Goal: Task Accomplishment & Management: Manage account settings

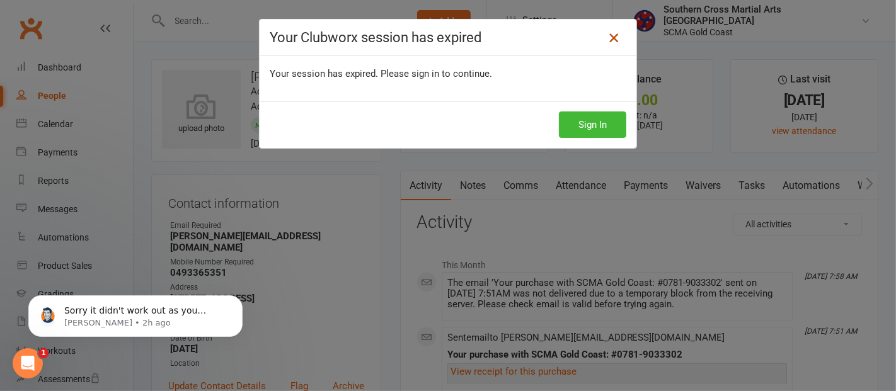
click at [613, 40] on icon at bounding box center [613, 37] width 15 height 15
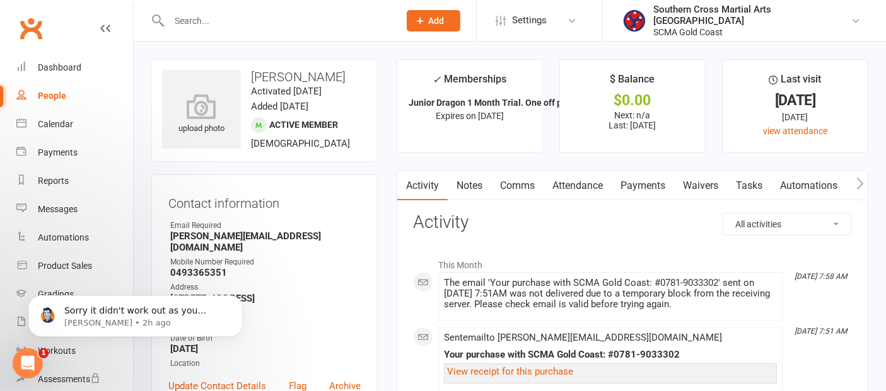
click at [54, 95] on div "People" at bounding box center [52, 96] width 28 height 10
select select "100"
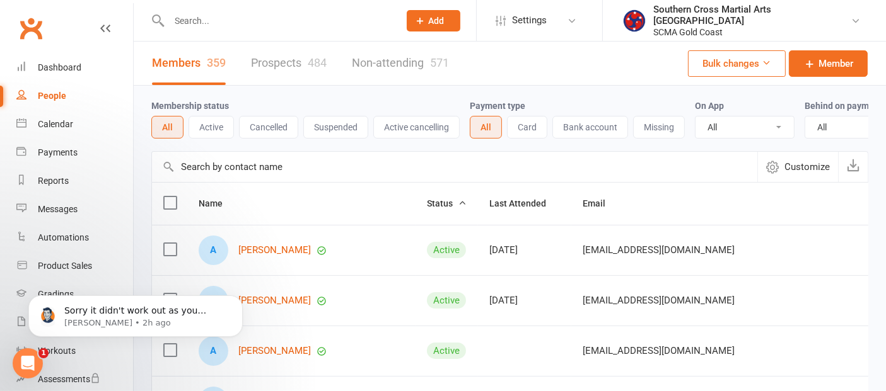
click at [272, 176] on input "text" at bounding box center [454, 167] width 605 height 30
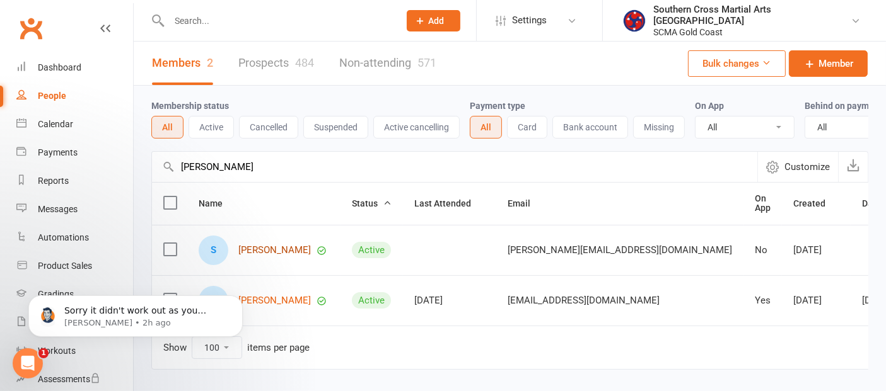
type input "sarah"
click at [286, 256] on link "[PERSON_NAME]" at bounding box center [274, 250] width 72 height 11
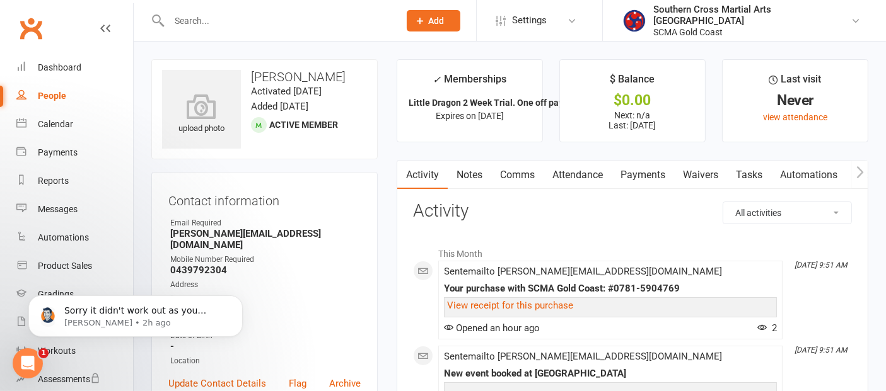
click at [703, 173] on link "Waivers" at bounding box center [700, 175] width 53 height 29
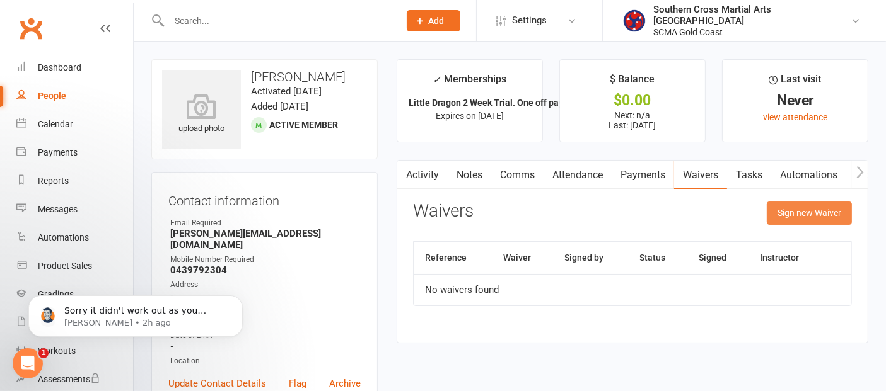
click at [795, 204] on button "Sign new Waiver" at bounding box center [808, 213] width 85 height 23
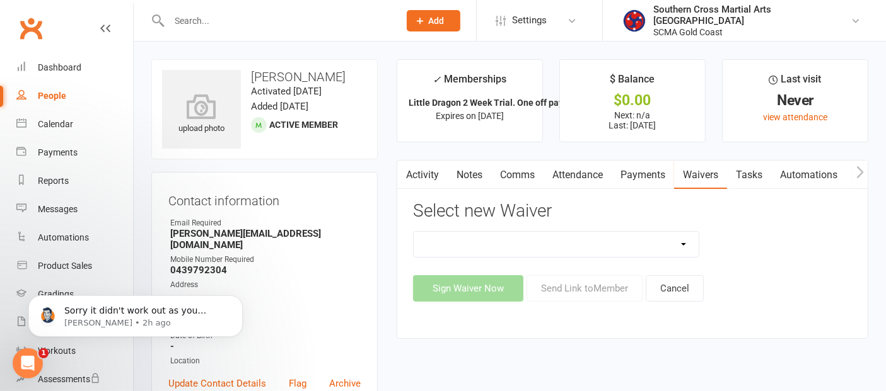
click at [673, 241] on select "Adult Event Waiver Adult Membership Agreement Adult Membership Level Change BJJ…" at bounding box center [556, 244] width 285 height 25
select select "6219"
click at [414, 232] on select "Adult Event Waiver Adult Membership Agreement Adult Membership Level Change BJJ…" at bounding box center [556, 244] width 285 height 25
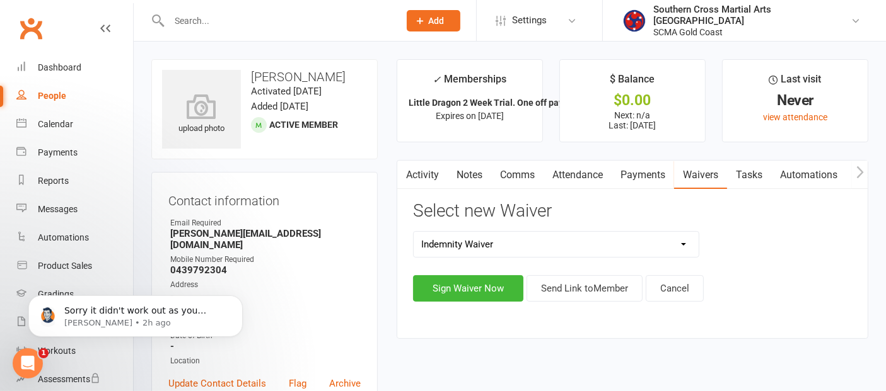
click at [584, 273] on div "Adult Event Waiver Adult Membership Agreement Adult Membership Level Change BJJ…" at bounding box center [632, 266] width 439 height 71
click at [584, 284] on button "Send Link to Member" at bounding box center [584, 288] width 116 height 26
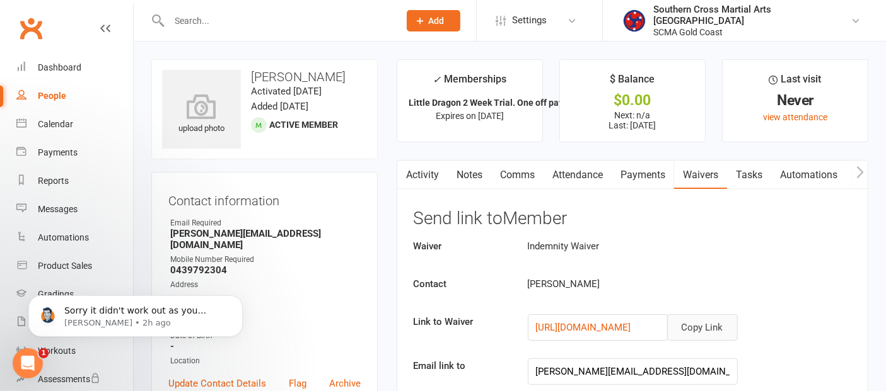
click at [720, 318] on button "Copy Link" at bounding box center [702, 328] width 71 height 26
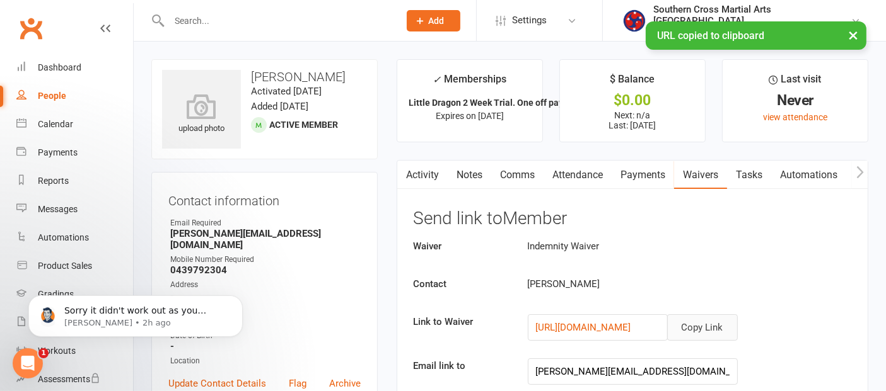
click at [533, 184] on link "Comms" at bounding box center [517, 175] width 52 height 29
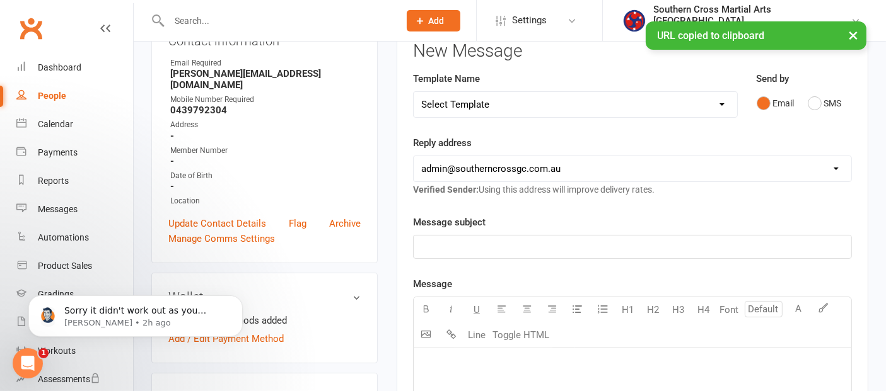
scroll to position [70, 0]
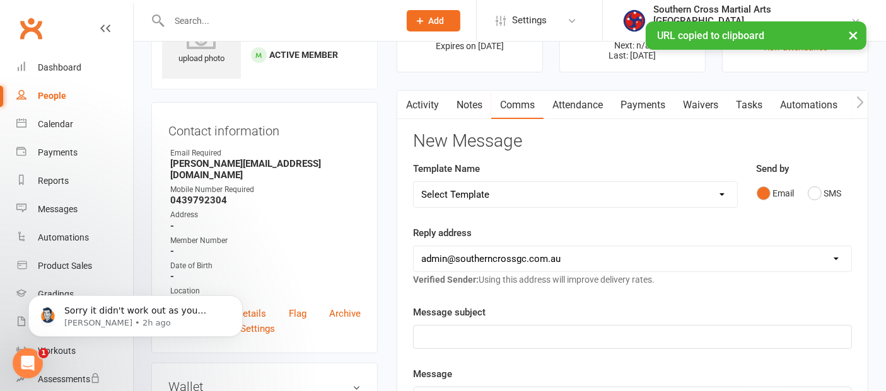
drag, startPoint x: 634, startPoint y: 192, endPoint x: 635, endPoint y: 198, distance: 6.4
click at [635, 192] on select "Select Template [Email] 11 reasons [Email] 18 Bday [Email] 1 Week no training […" at bounding box center [575, 194] width 323 height 25
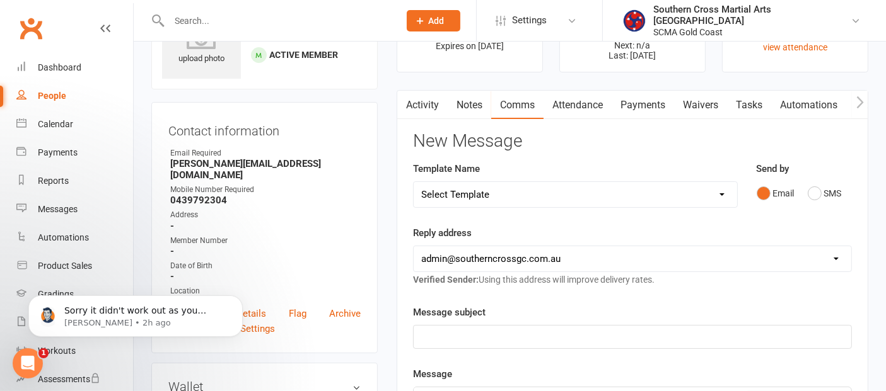
select select "111"
click at [414, 182] on select "Select Template [Email] 11 reasons [Email] 18 Bday [Email] 1 Week no training […" at bounding box center [575, 194] width 323 height 25
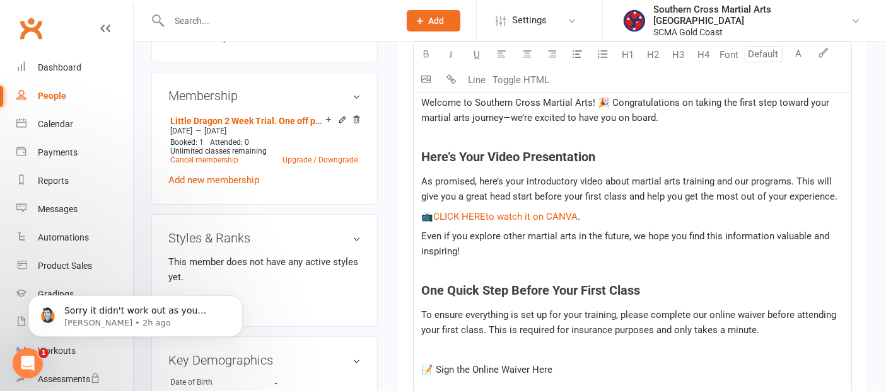
scroll to position [560, 0]
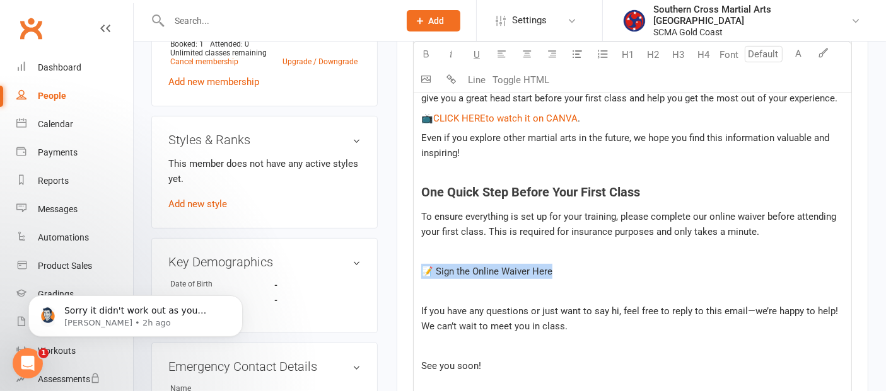
drag, startPoint x: 562, startPoint y: 272, endPoint x: 419, endPoint y: 253, distance: 144.3
click at [418, 260] on div "Hi ﻿ {contact-first-name} Welcome to Southern Cross Martial Arts! 🎉 Congratulat…" at bounding box center [632, 196] width 437 height 494
click at [730, 202] on div "Hi ﻿ {contact-first-name} Welcome to Southern Cross Martial Arts! 🎉 Congratulat…" at bounding box center [632, 196] width 437 height 494
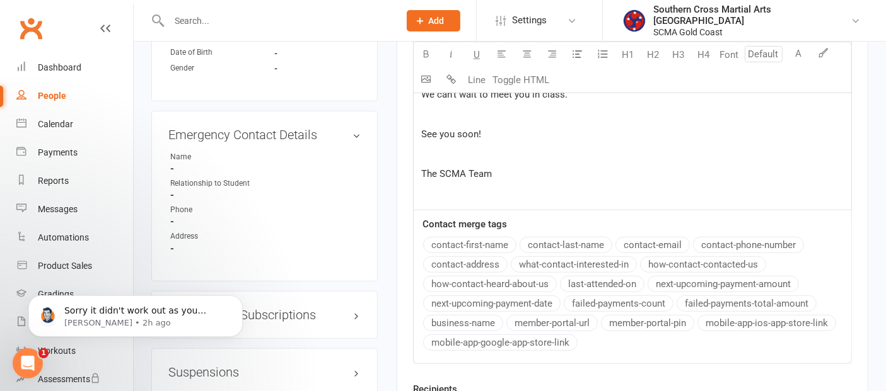
scroll to position [910, 0]
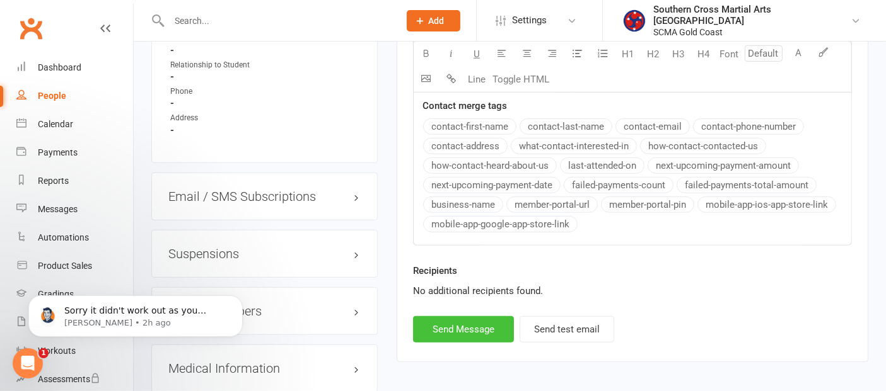
click at [479, 311] on div "Recipients No additional recipients found." at bounding box center [632, 289] width 458 height 53
click at [479, 328] on button "Send Message" at bounding box center [463, 329] width 101 height 26
select select
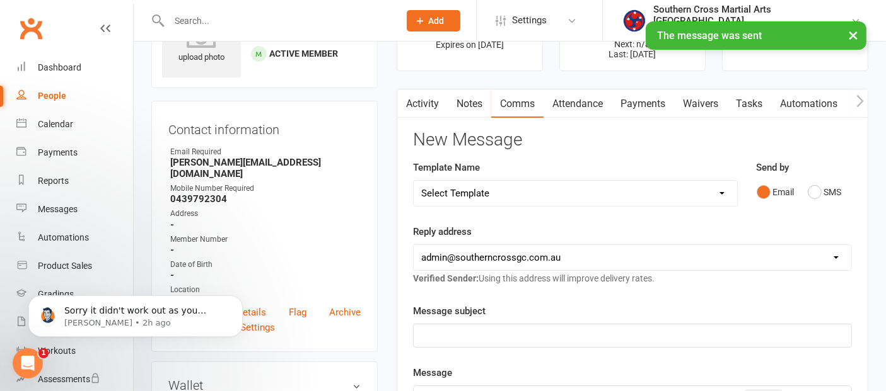
scroll to position [70, 0]
click at [421, 103] on link "Activity" at bounding box center [422, 105] width 50 height 29
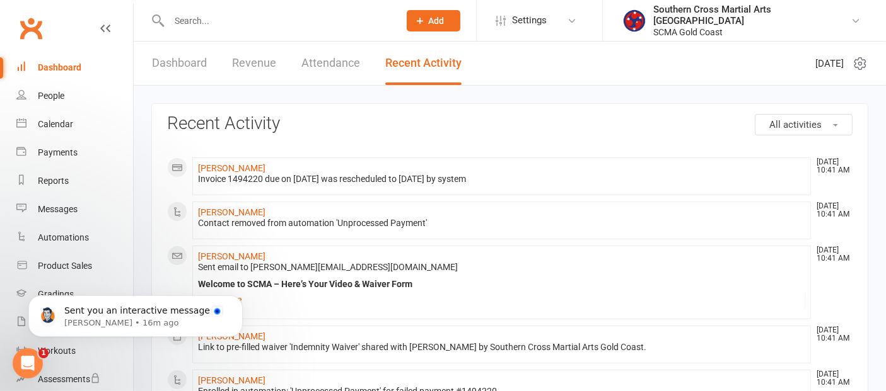
click at [61, 62] on div "Dashboard" at bounding box center [59, 67] width 43 height 10
click at [59, 97] on div "People" at bounding box center [51, 96] width 26 height 10
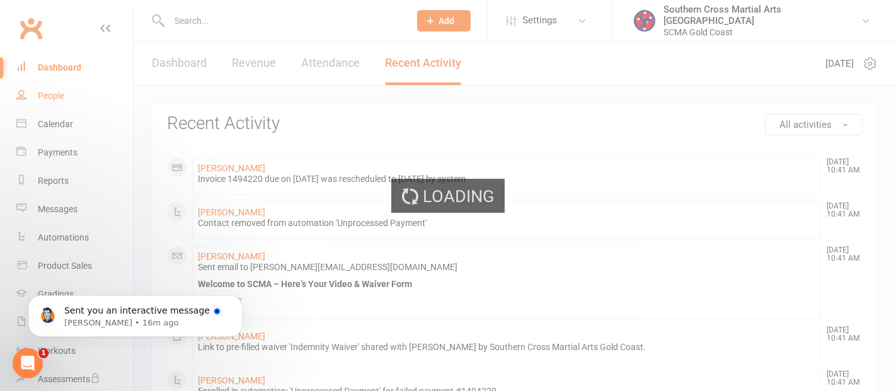
select select "100"
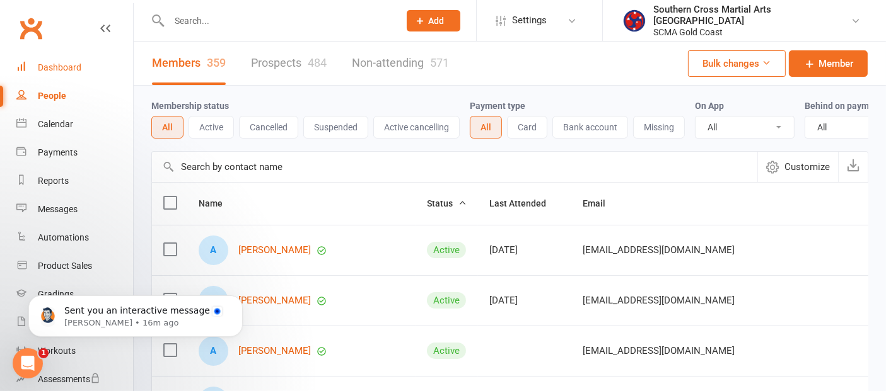
click at [42, 61] on link "Dashboard" at bounding box center [74, 68] width 117 height 28
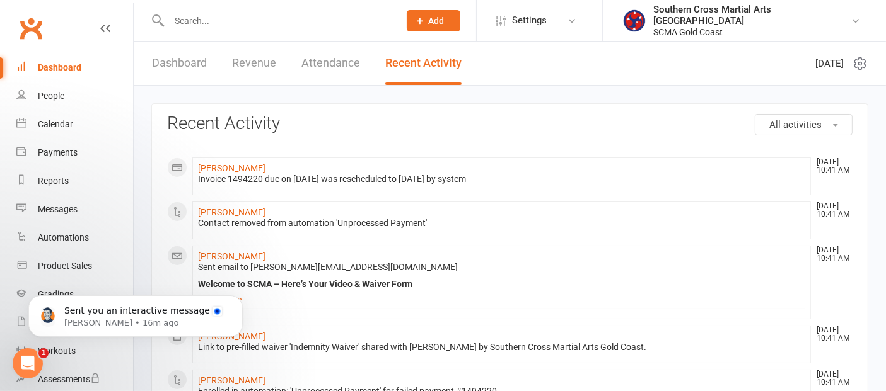
click at [171, 67] on link "Dashboard" at bounding box center [179, 63] width 55 height 43
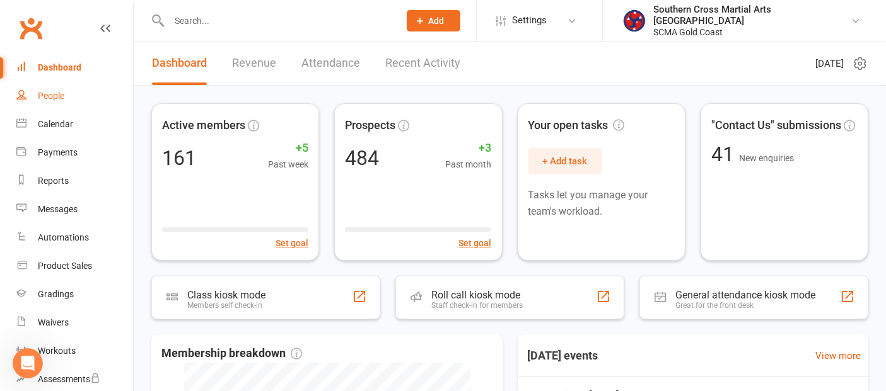
click at [67, 101] on link "People" at bounding box center [74, 96] width 117 height 28
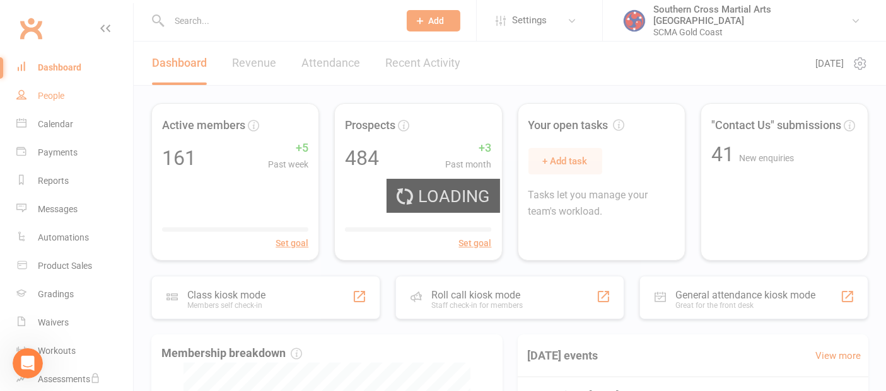
select select "100"
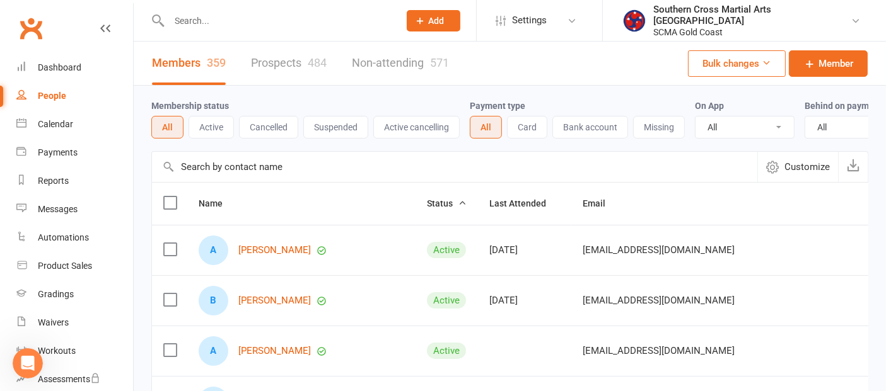
click at [333, 181] on input "text" at bounding box center [454, 167] width 605 height 30
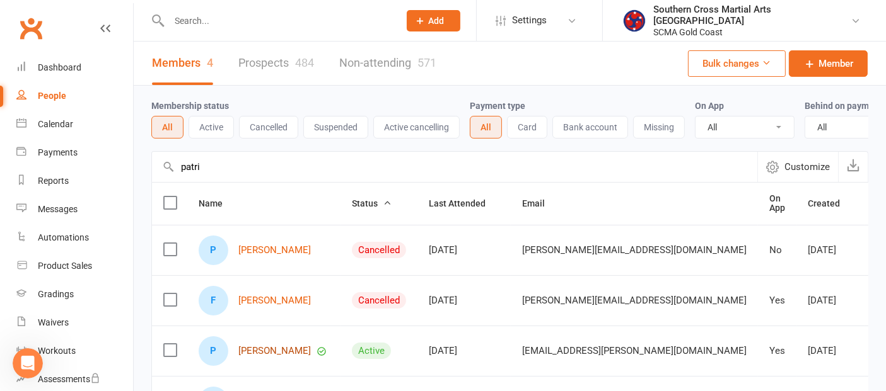
type input "patri"
click at [275, 357] on link "[PERSON_NAME]" at bounding box center [274, 351] width 72 height 11
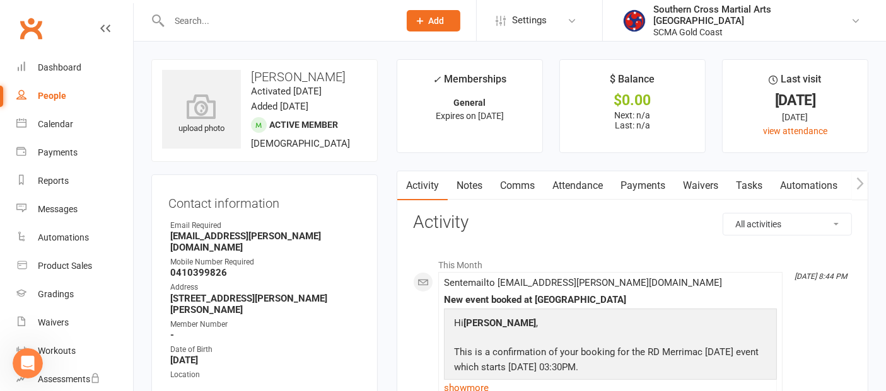
click at [720, 186] on link "Waivers" at bounding box center [700, 185] width 53 height 29
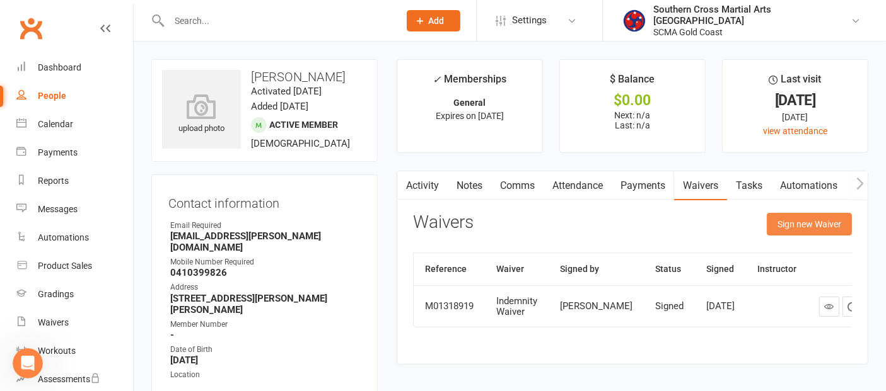
click at [819, 218] on button "Sign new Waiver" at bounding box center [808, 224] width 85 height 23
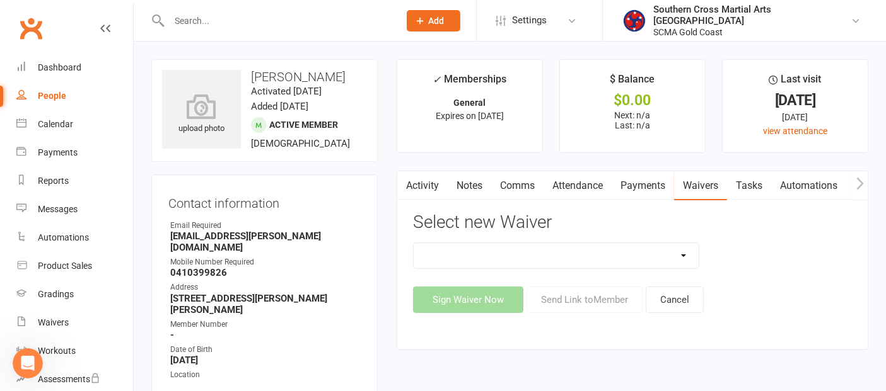
click at [646, 250] on select "Adult Event Waiver Adult Membership Agreement Adult Membership Level Change BJJ…" at bounding box center [556, 255] width 285 height 25
select select "11110"
click at [414, 243] on select "Adult Event Waiver Adult Membership Agreement Adult Membership Level Change BJJ…" at bounding box center [556, 255] width 285 height 25
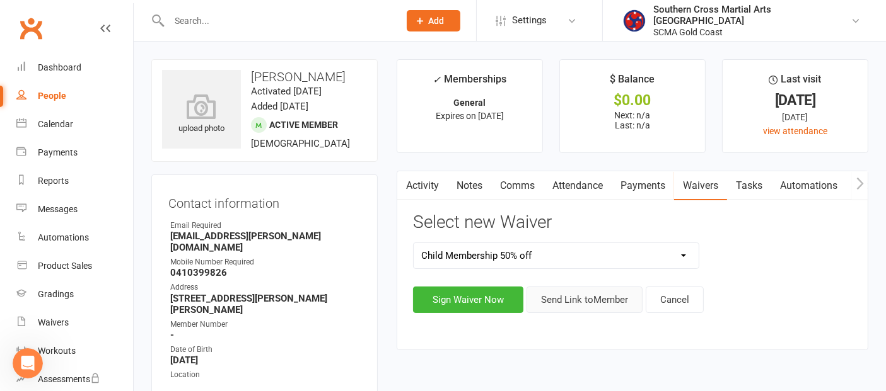
click at [576, 296] on button "Send Link to Member" at bounding box center [584, 300] width 116 height 26
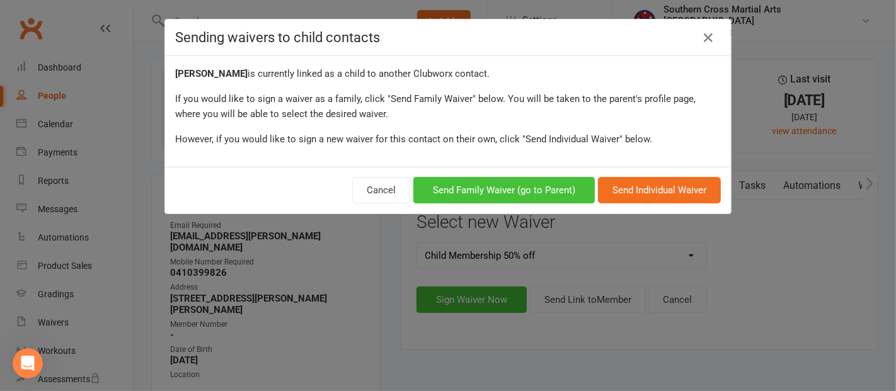
click at [546, 184] on button "Send Family Waiver (go to Parent)" at bounding box center [505, 190] width 182 height 26
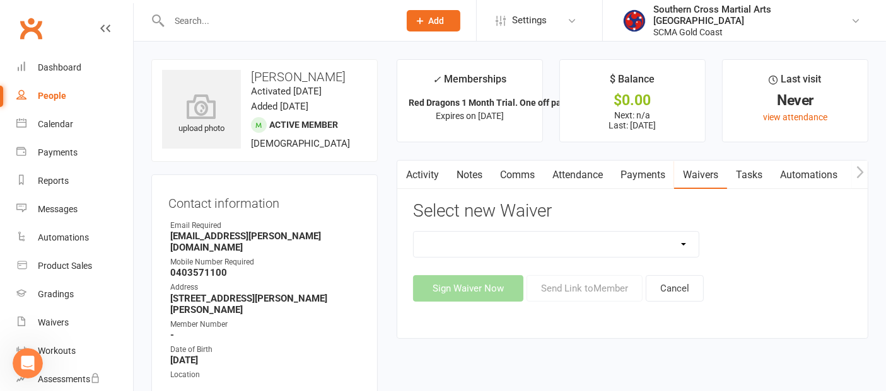
click at [646, 242] on select "Adult Event Waiver Adult Membership Agreement Adult Membership Level Change BJJ…" at bounding box center [556, 244] width 285 height 25
select select "11110"
click at [414, 232] on select "Adult Event Waiver Adult Membership Agreement Adult Membership Level Change BJJ…" at bounding box center [556, 244] width 285 height 25
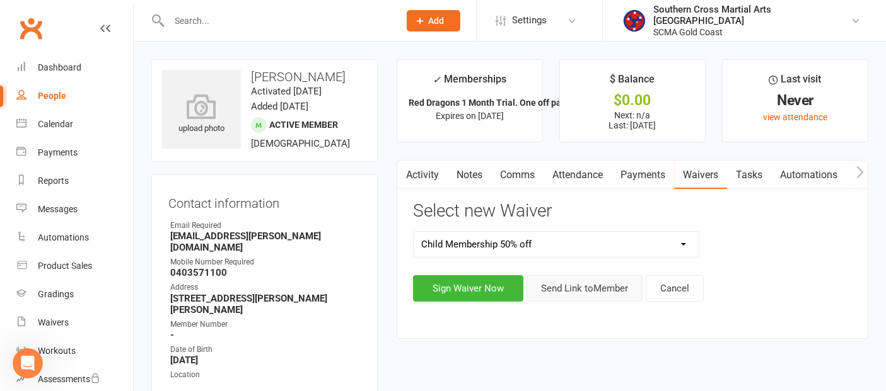
click at [577, 281] on button "Send Link to Member" at bounding box center [584, 288] width 116 height 26
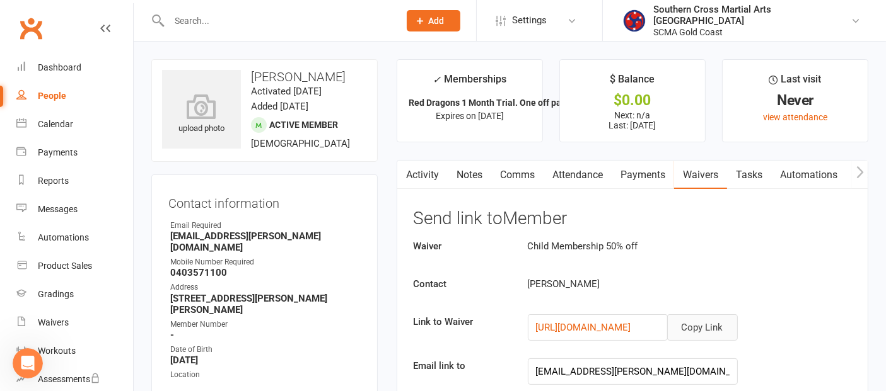
click at [699, 336] on button "Copy Link" at bounding box center [702, 328] width 71 height 26
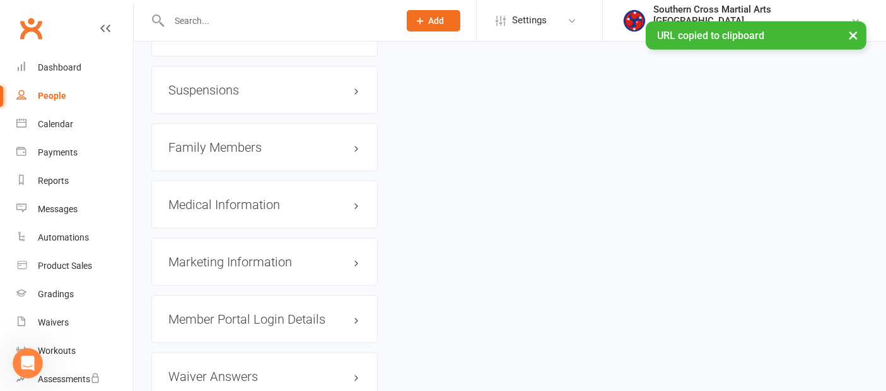
scroll to position [980, 0]
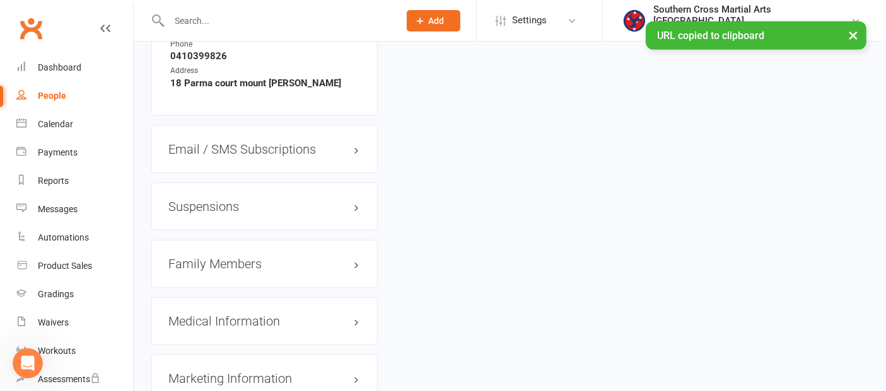
click at [211, 257] on h3 "Family Members" at bounding box center [264, 264] width 192 height 14
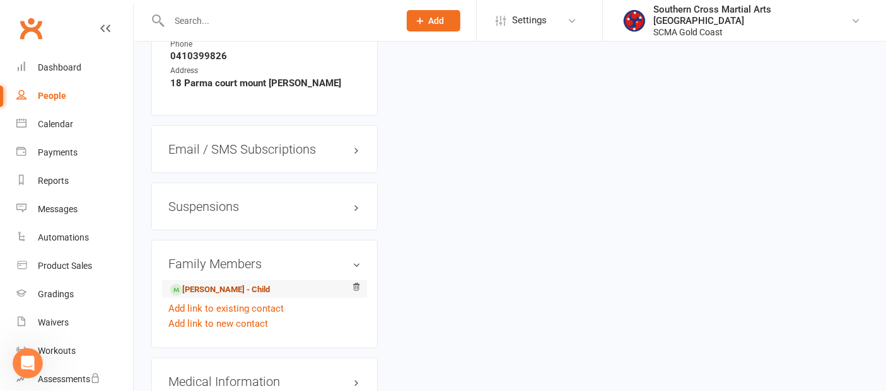
click at [219, 284] on link "[PERSON_NAME] - Child" at bounding box center [220, 290] width 100 height 13
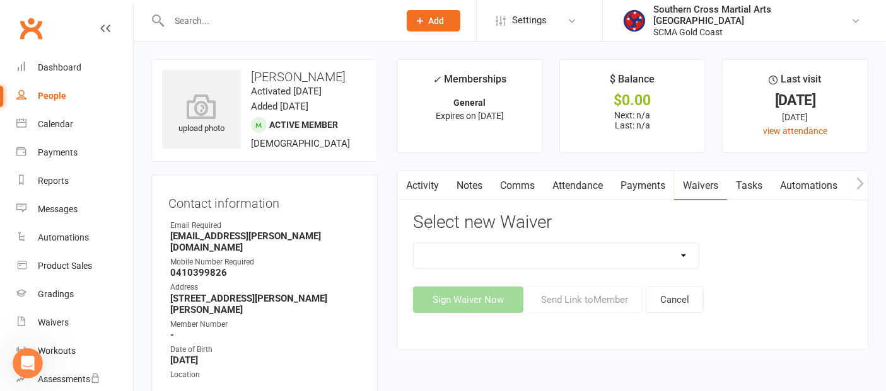
click at [523, 184] on link "Comms" at bounding box center [517, 185] width 52 height 29
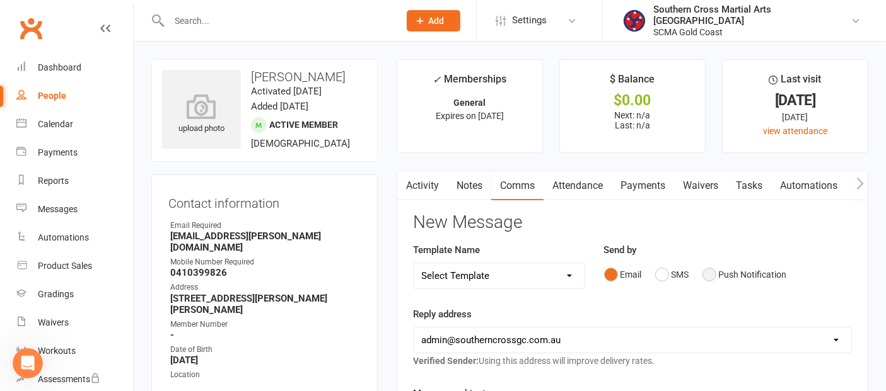
click at [722, 271] on button "Push Notification" at bounding box center [744, 275] width 84 height 24
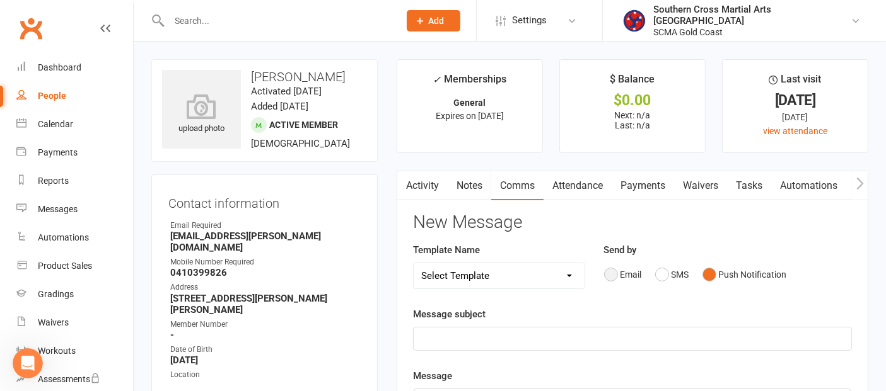
click at [611, 274] on button "Email" at bounding box center [623, 275] width 38 height 24
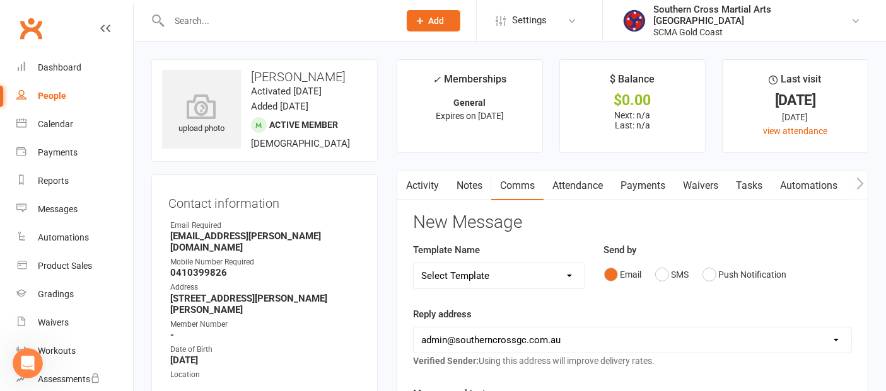
click at [553, 274] on select "Select Template [Email] 11 reasons [Email] 18 Bday [Email] 1 Week no training […" at bounding box center [499, 275] width 171 height 25
select select "9"
click at [414, 263] on select "Select Template [Email] 11 reasons [Email] 18 Bday [Email] 1 Week no training […" at bounding box center [499, 275] width 171 height 25
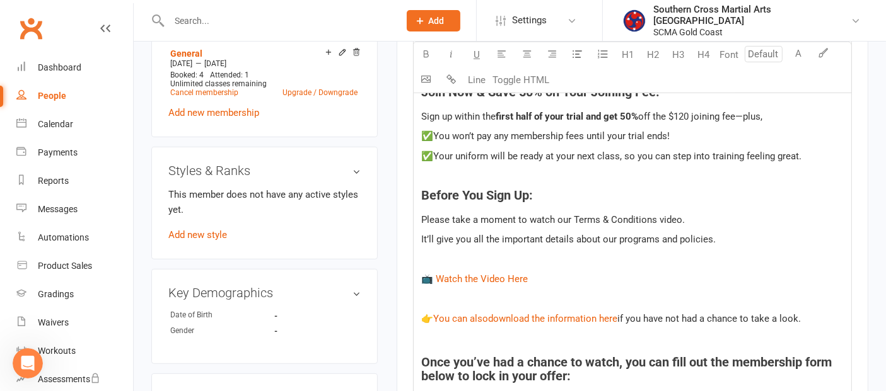
scroll to position [630, 0]
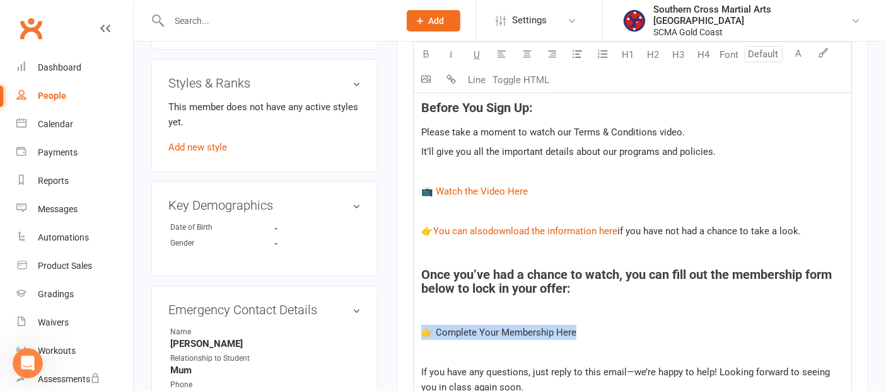
drag, startPoint x: 593, startPoint y: 330, endPoint x: 414, endPoint y: 337, distance: 178.5
click at [414, 337] on div "Hi ﻿ {contact-first-name} We hope you're enjoying your trial classes so far! It…" at bounding box center [632, 187] width 437 height 594
click at [650, 132] on span "Please take a moment to watch our Terms & Conditions video." at bounding box center [552, 132] width 263 height 11
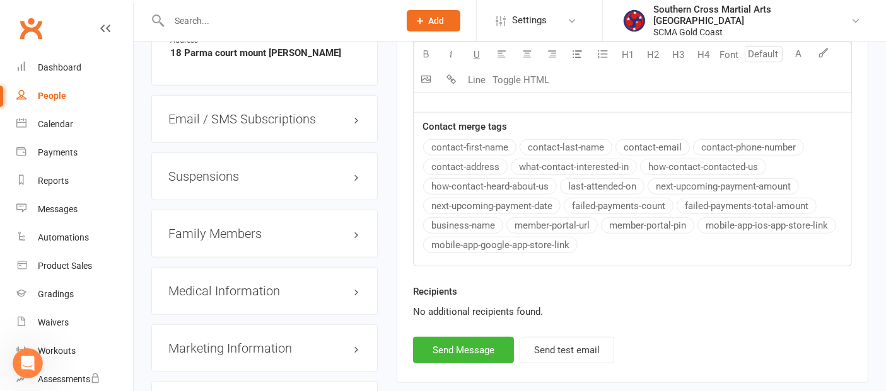
scroll to position [1120, 0]
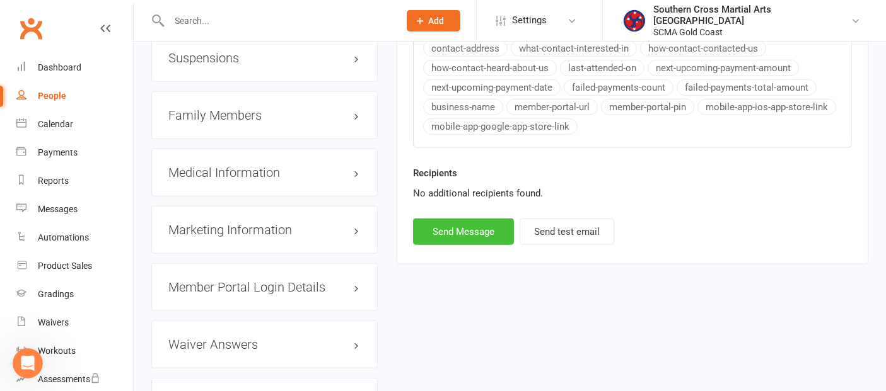
click at [495, 224] on button "Send Message" at bounding box center [463, 232] width 101 height 26
select select
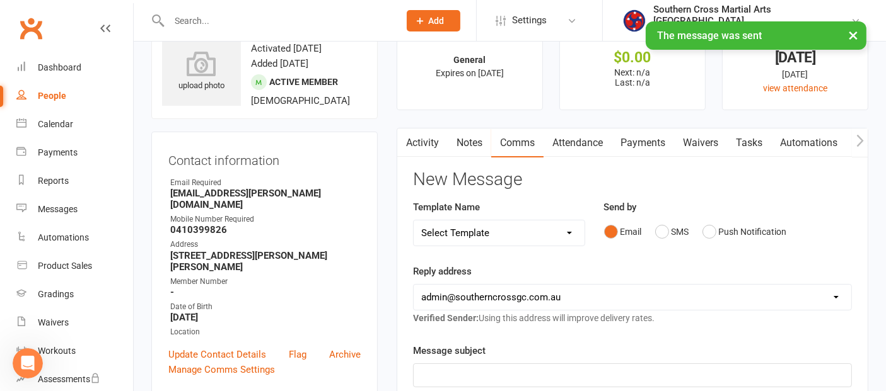
scroll to position [0, 0]
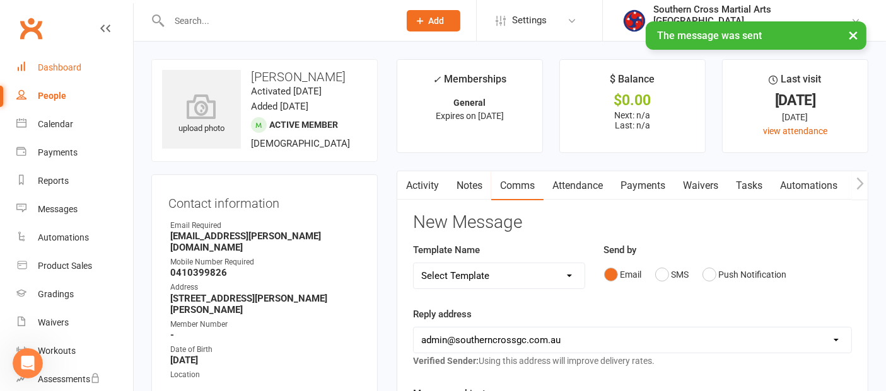
click at [43, 67] on div "Dashboard" at bounding box center [59, 67] width 43 height 10
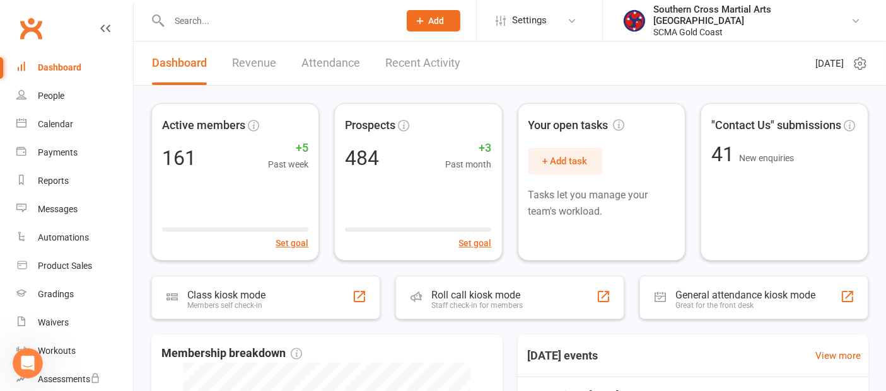
click at [51, 66] on div "Dashboard" at bounding box center [59, 67] width 43 height 10
click at [67, 62] on div "Dashboard" at bounding box center [59, 67] width 43 height 10
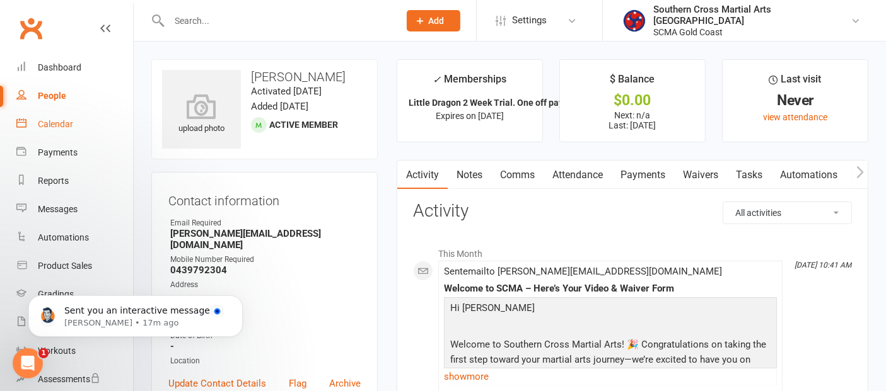
click at [49, 120] on div "Calendar" at bounding box center [55, 124] width 35 height 10
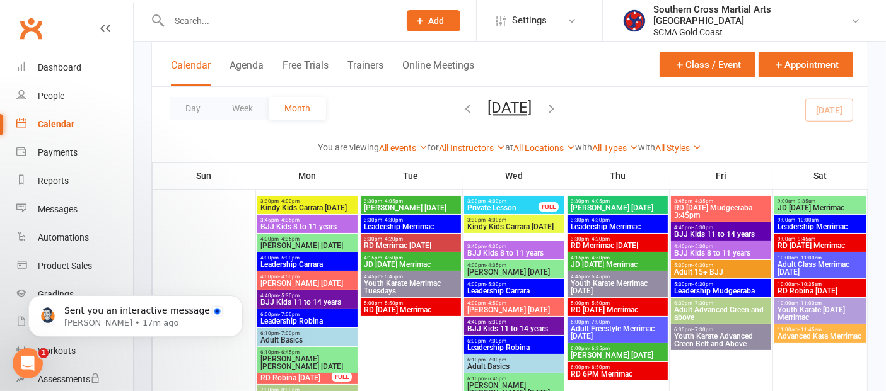
scroll to position [210, 0]
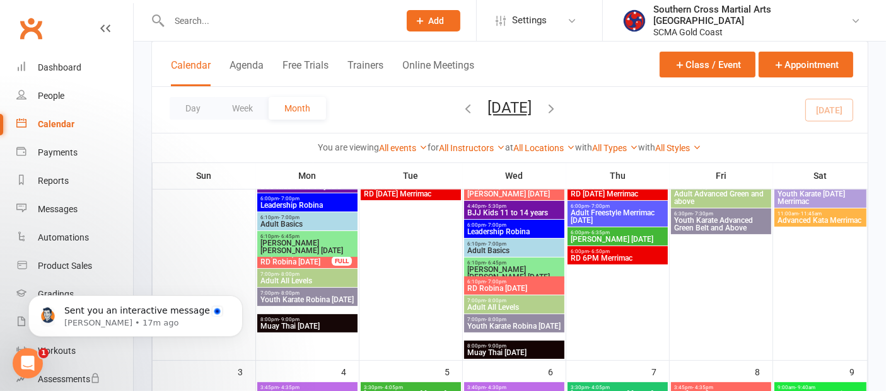
click at [526, 269] on span "JD Robina Wednesday" at bounding box center [513, 273] width 95 height 15
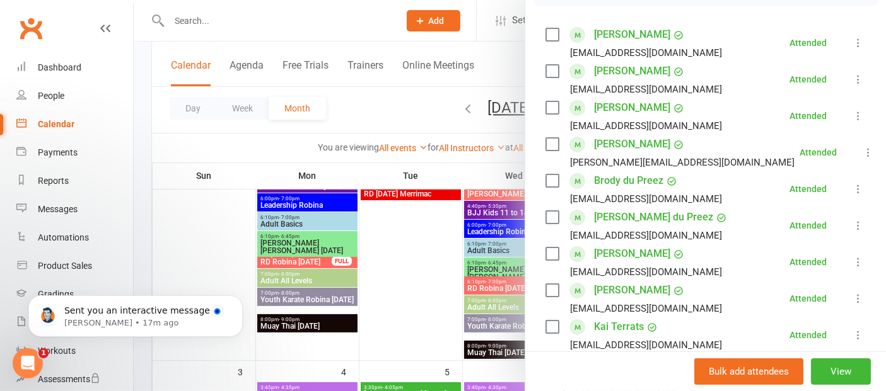
click at [641, 139] on link "Hamish Deane" at bounding box center [632, 144] width 76 height 20
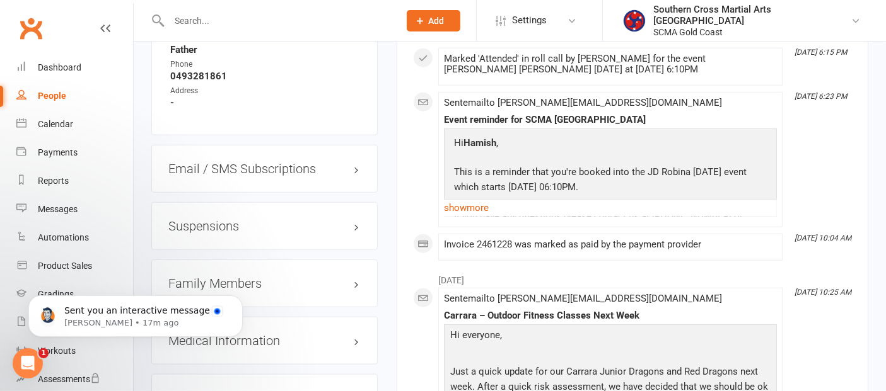
scroll to position [1190, 0]
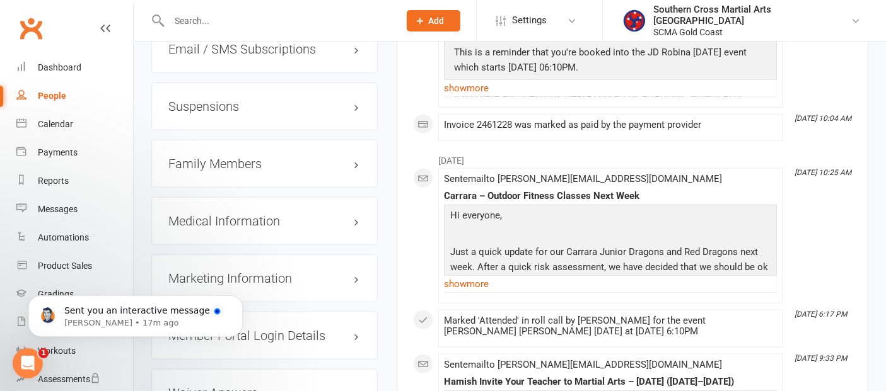
click at [243, 157] on h3 "Family Members" at bounding box center [264, 164] width 192 height 14
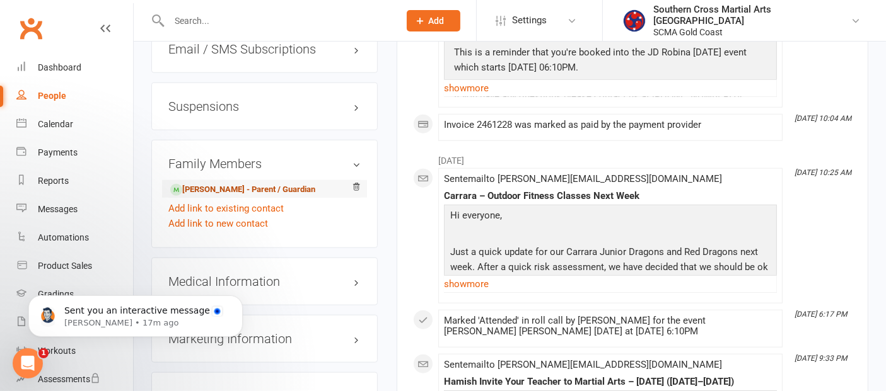
click at [238, 183] on link "Kirsten Deane - Parent / Guardian" at bounding box center [242, 189] width 145 height 13
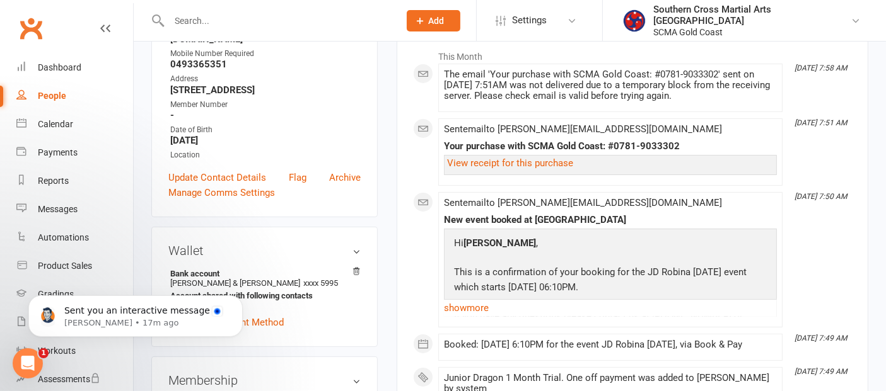
scroll to position [210, 0]
click at [547, 158] on link "View receipt for this purchase" at bounding box center [510, 161] width 126 height 11
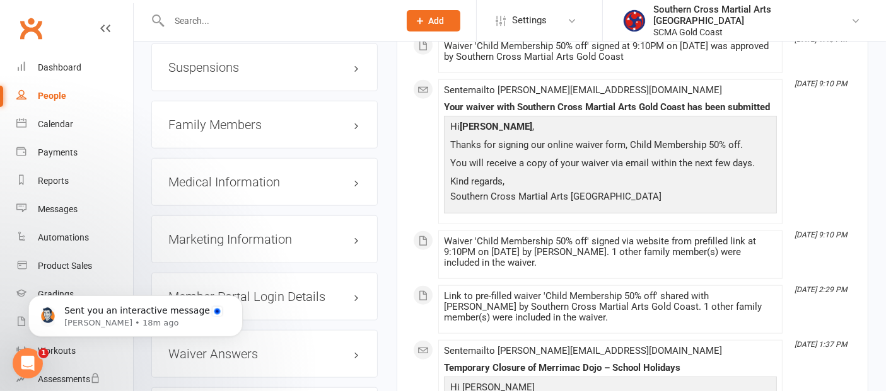
scroll to position [1120, 0]
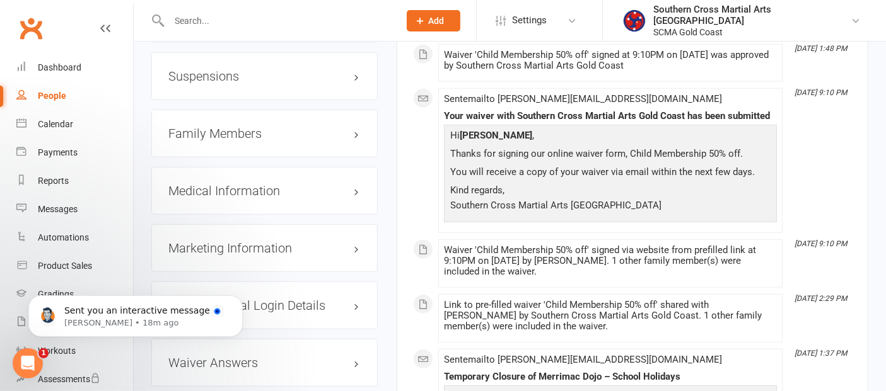
click at [255, 127] on h3 "Family Members" at bounding box center [264, 134] width 192 height 14
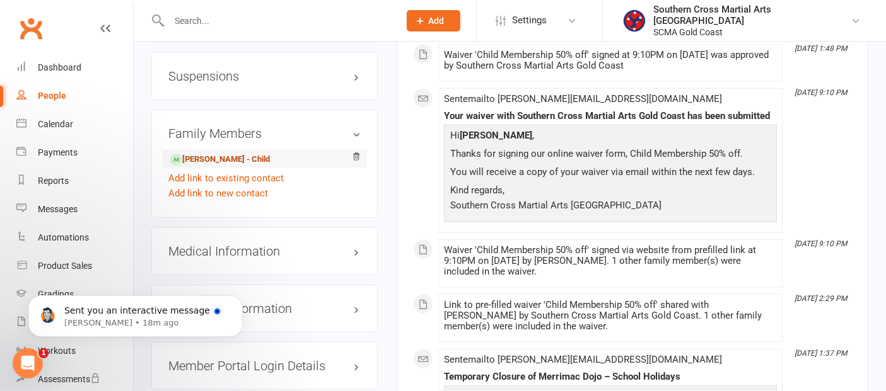
click at [252, 153] on link "Hamish Deane - Child" at bounding box center [220, 159] width 100 height 13
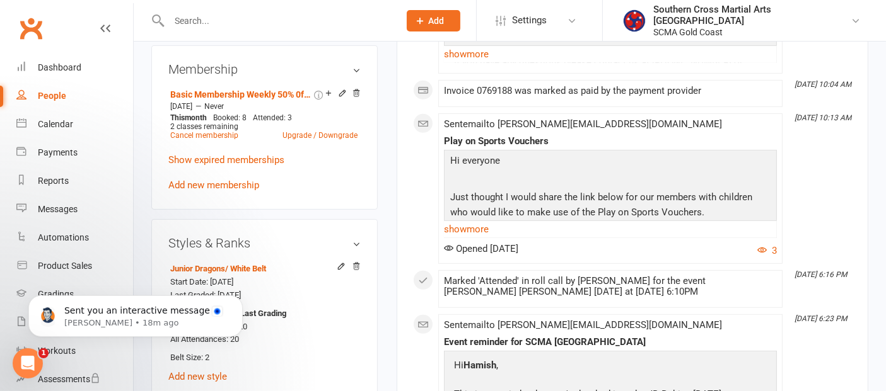
scroll to position [630, 0]
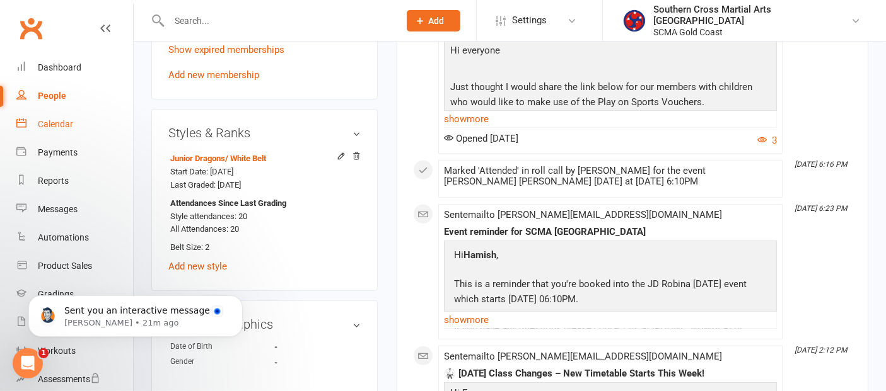
click at [46, 116] on link "Calendar" at bounding box center [74, 124] width 117 height 28
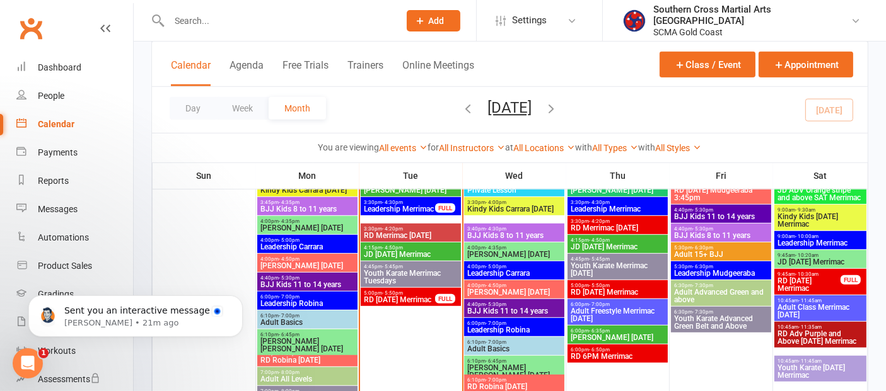
scroll to position [700, 0]
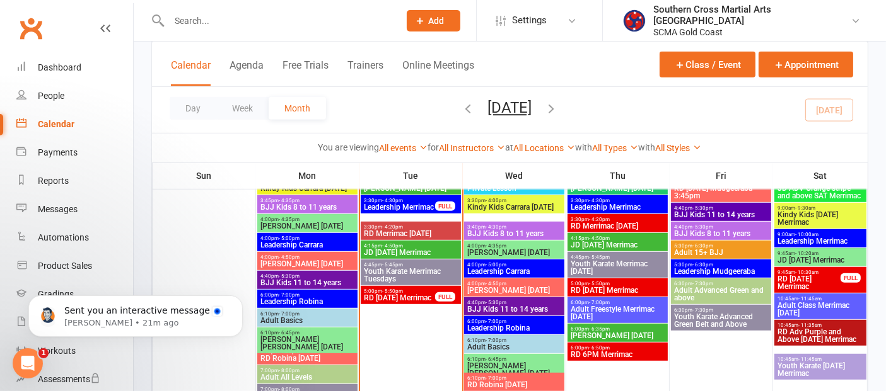
click at [511, 359] on span "6:10pm - 6:45pm" at bounding box center [513, 360] width 95 height 6
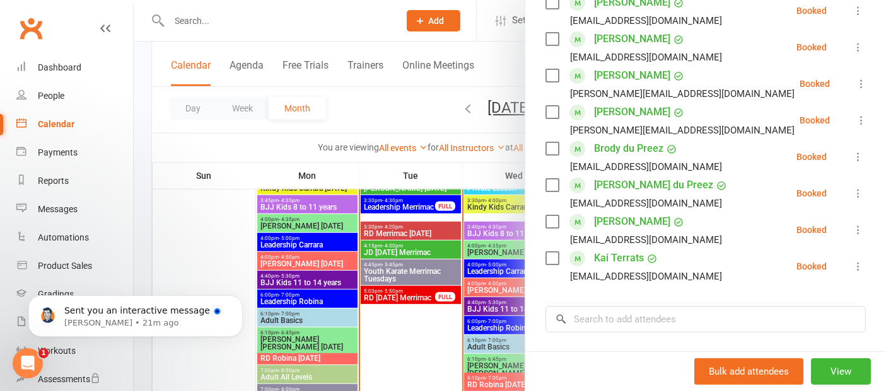
scroll to position [280, 0]
click at [211, 369] on div at bounding box center [510, 195] width 752 height 391
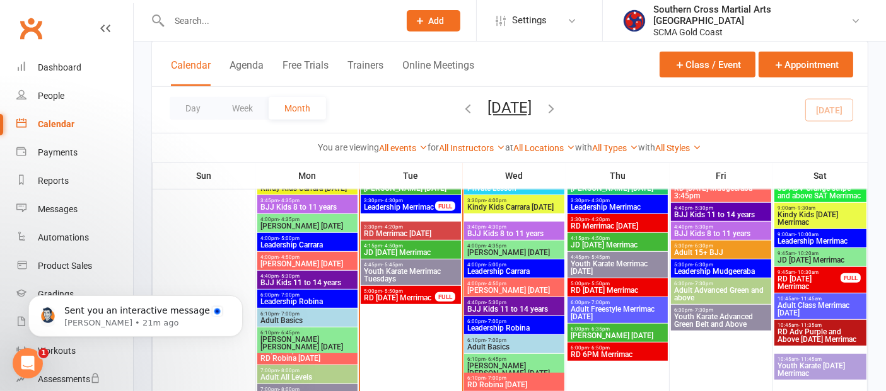
click at [25, 362] on icon "Open Intercom Messenger" at bounding box center [28, 363] width 21 height 21
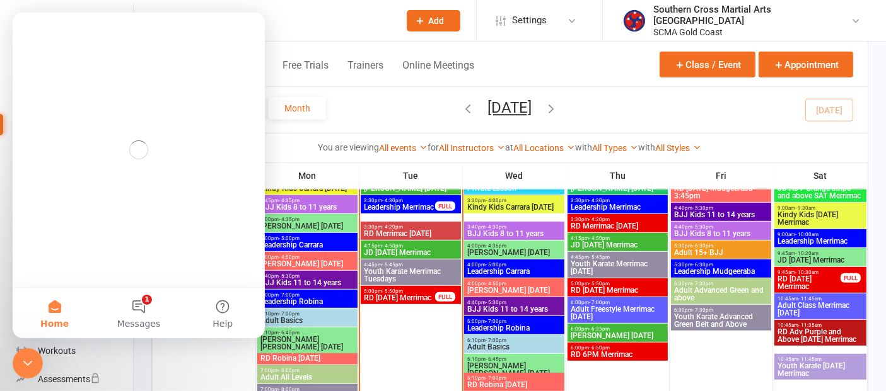
scroll to position [0, 0]
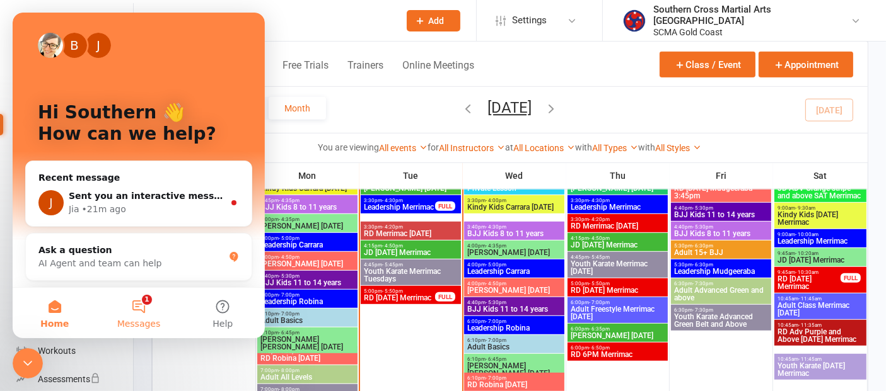
click at [133, 308] on button "1 Messages" at bounding box center [138, 313] width 84 height 50
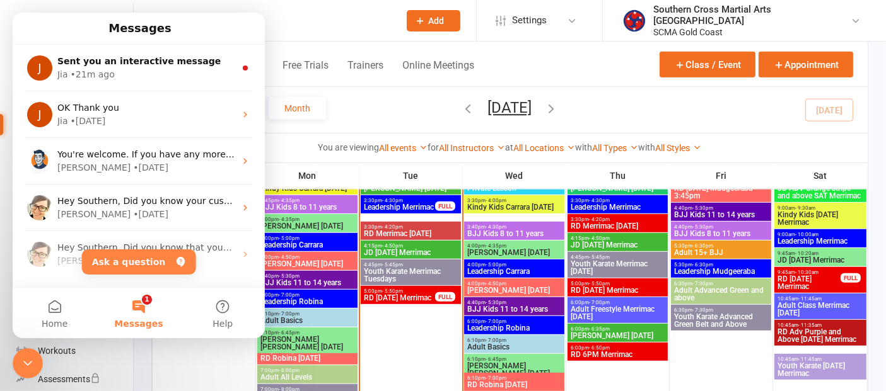
click at [131, 304] on button "1 Messages" at bounding box center [138, 313] width 84 height 50
click at [30, 363] on icon "Close Intercom Messenger" at bounding box center [27, 363] width 15 height 15
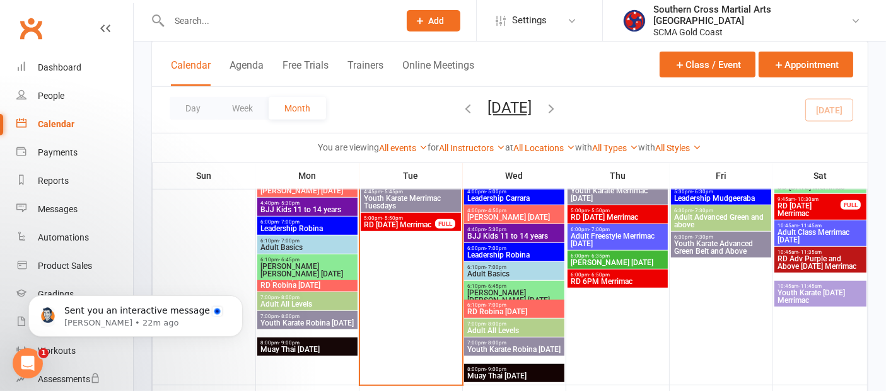
scroll to position [630, 0]
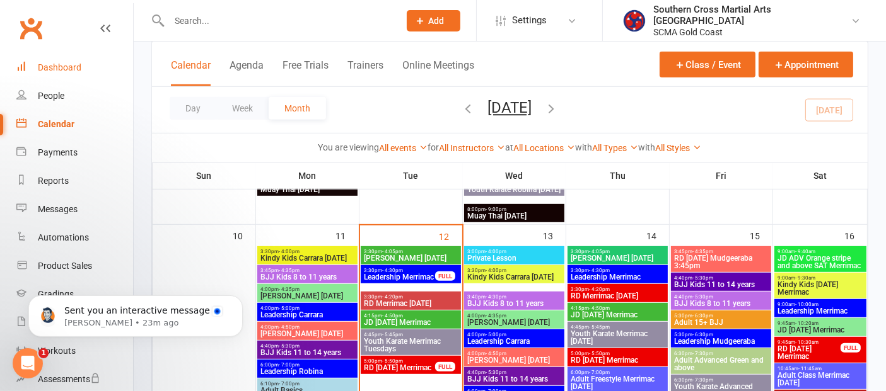
click at [71, 56] on link "Dashboard" at bounding box center [74, 68] width 117 height 28
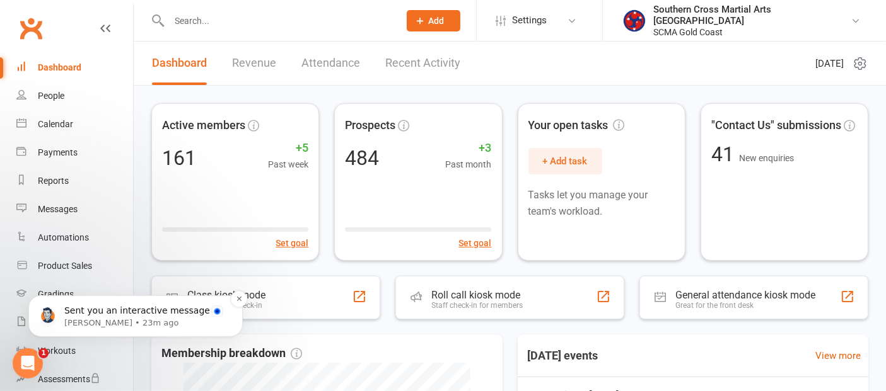
click at [127, 318] on p "[PERSON_NAME] • 23m ago" at bounding box center [145, 322] width 163 height 11
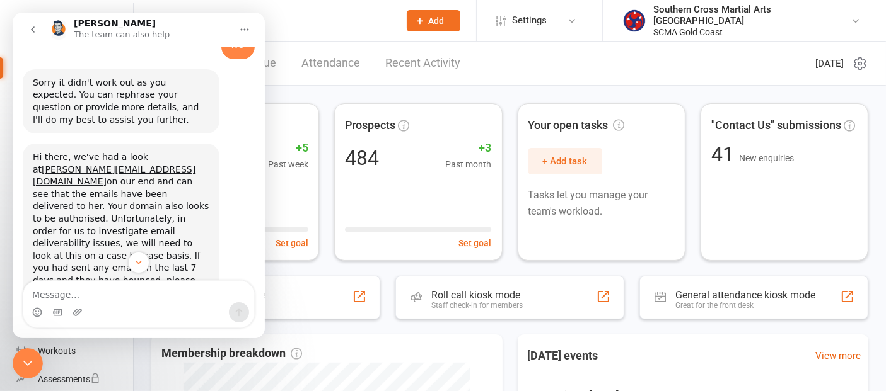
scroll to position [1626, 0]
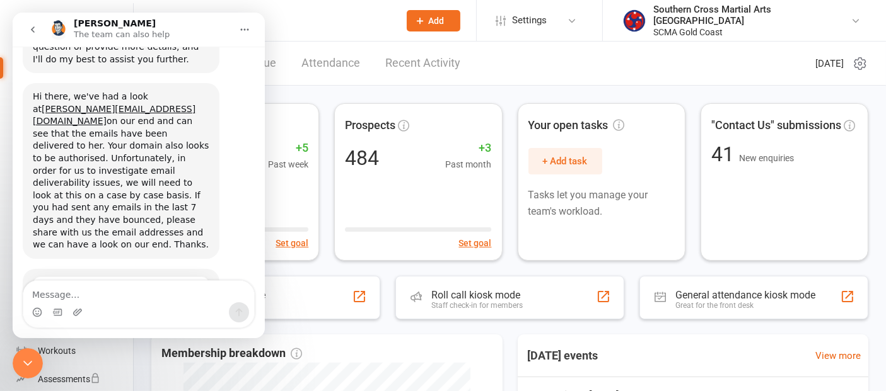
click at [60, 366] on span "1" at bounding box center [61, 372] width 26 height 13
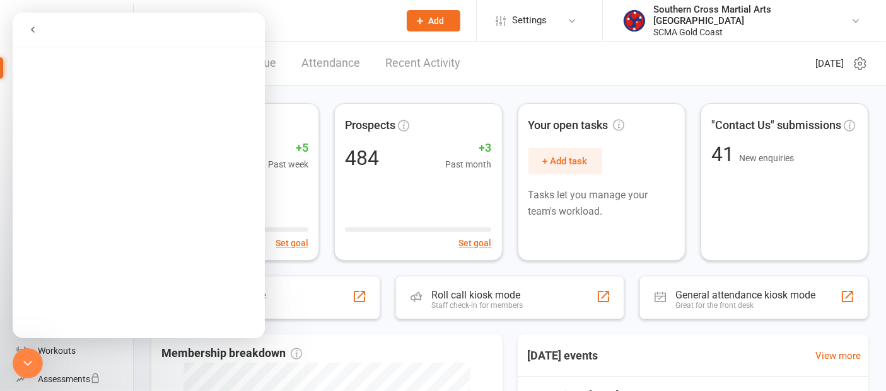
scroll to position [0, 0]
click at [28, 359] on icon "Close Intercom Messenger" at bounding box center [27, 363] width 15 height 15
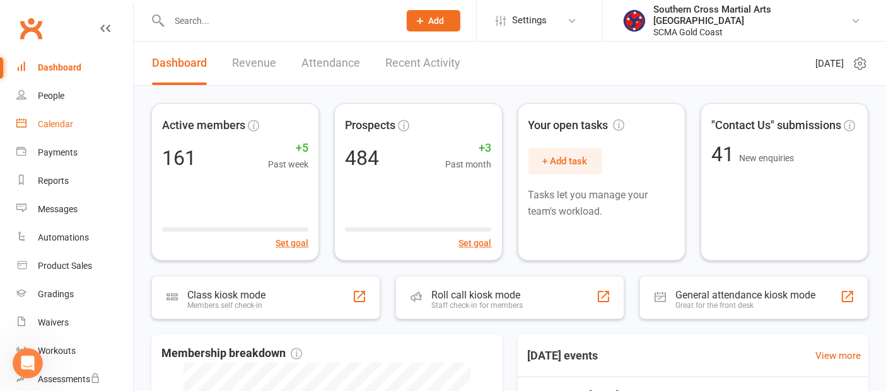
click at [57, 120] on div "Calendar" at bounding box center [55, 124] width 35 height 10
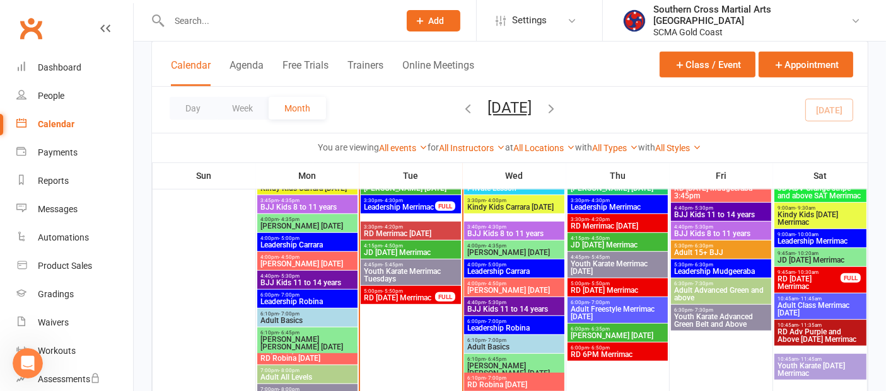
scroll to position [630, 0]
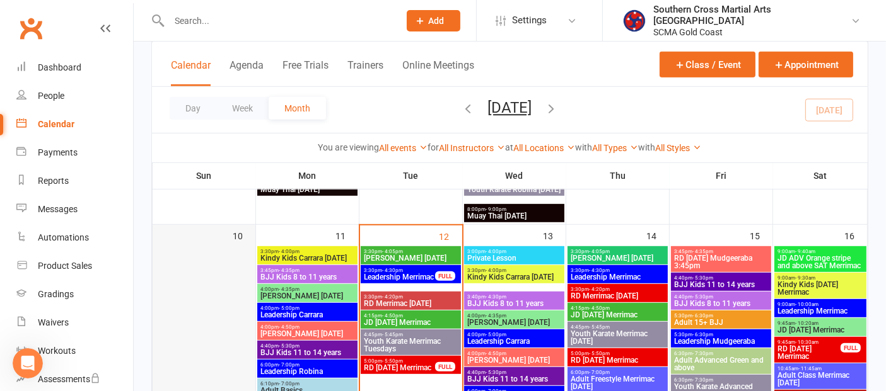
click at [232, 308] on div at bounding box center [204, 387] width 100 height 280
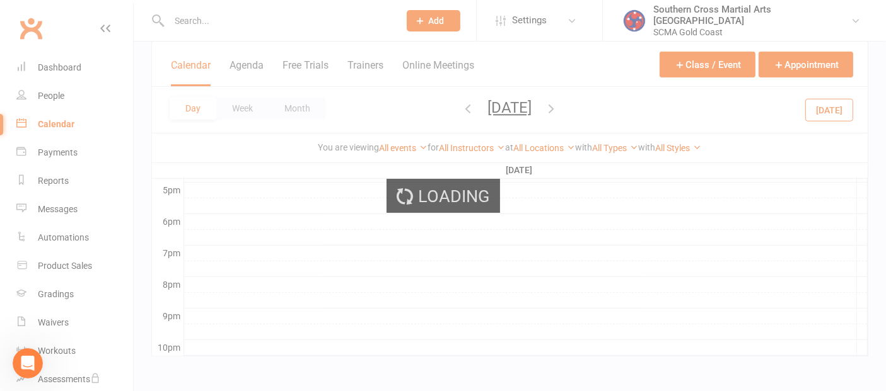
scroll to position [0, 0]
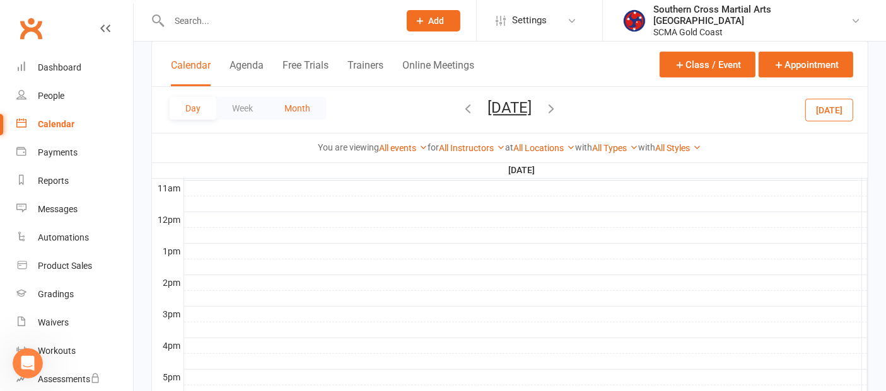
click at [309, 110] on button "Month" at bounding box center [297, 108] width 57 height 23
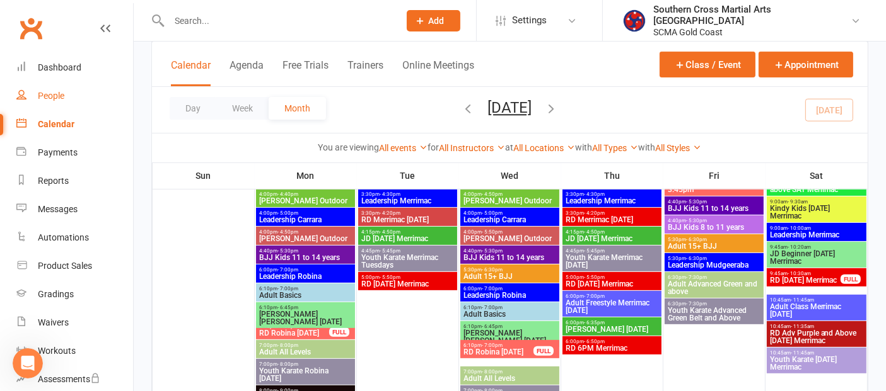
click at [55, 107] on link "People" at bounding box center [74, 96] width 117 height 28
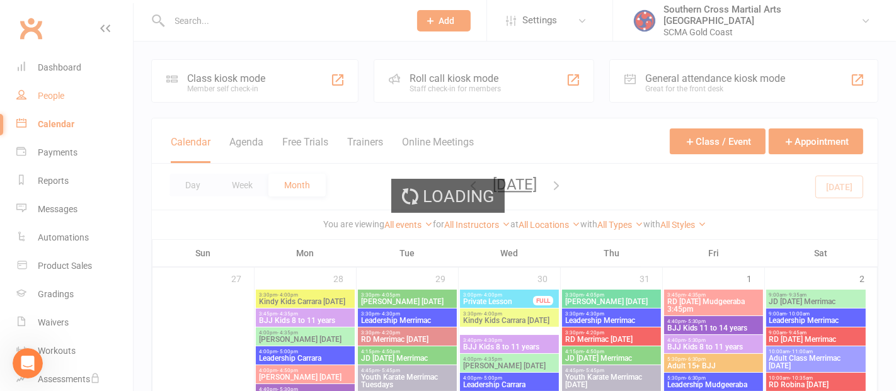
select select "100"
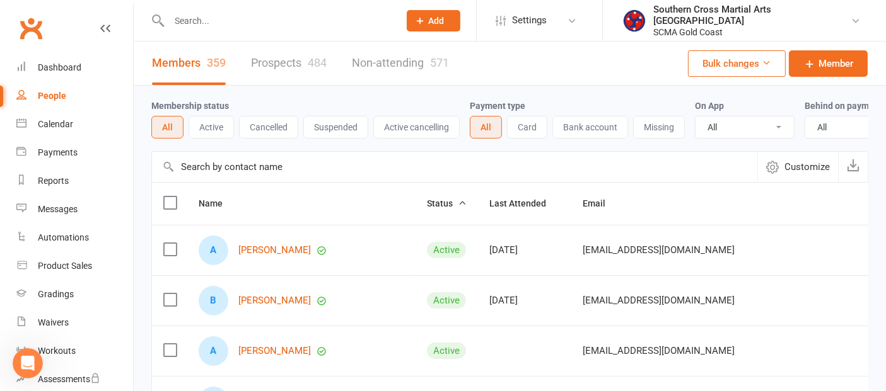
click at [245, 182] on input "text" at bounding box center [454, 167] width 605 height 30
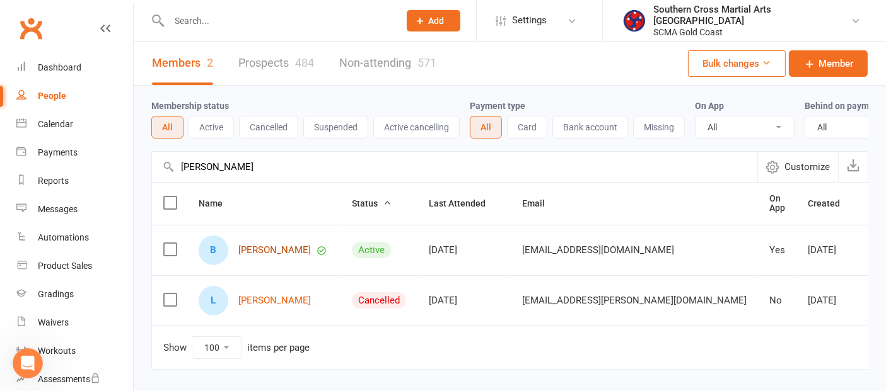
type input "blake"
click at [274, 256] on link "Blake McKenzie" at bounding box center [274, 250] width 72 height 11
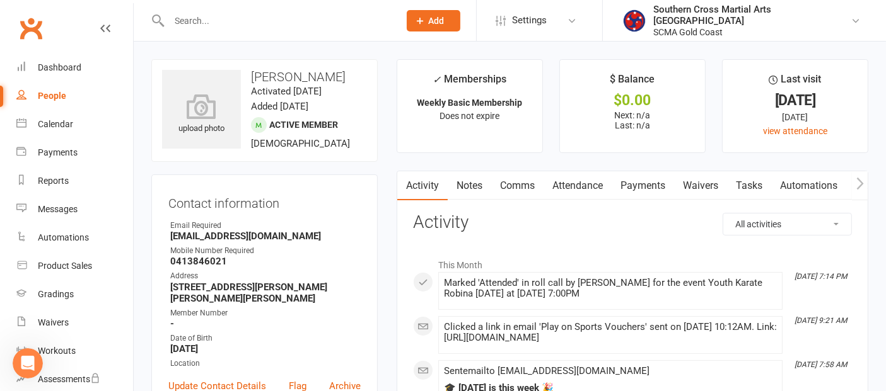
click at [654, 182] on link "Payments" at bounding box center [642, 185] width 62 height 29
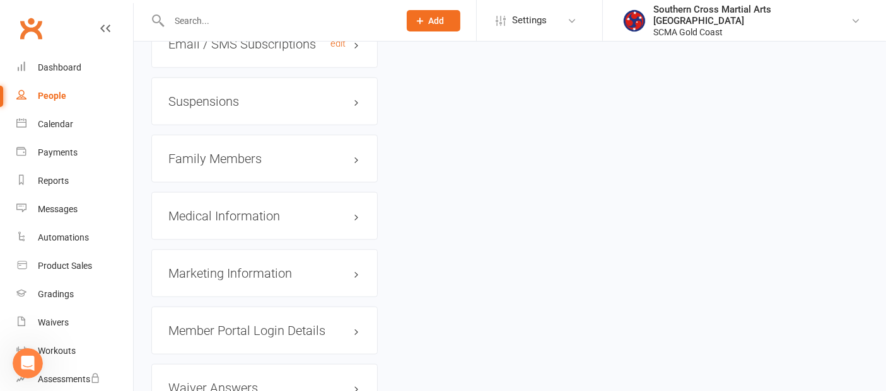
scroll to position [1190, 0]
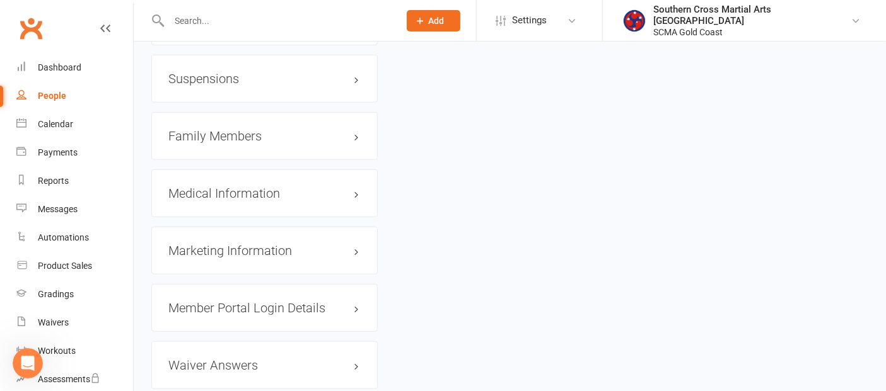
click at [212, 129] on h3 "Family Members" at bounding box center [264, 136] width 192 height 14
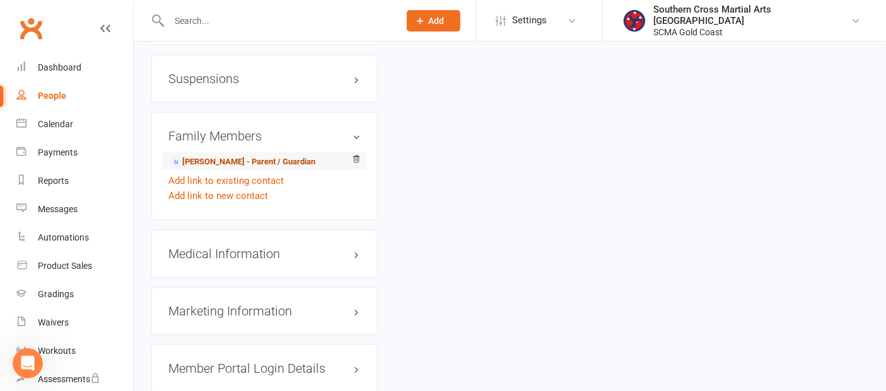
click at [214, 156] on link "Amber McKenzie - Parent / Guardian" at bounding box center [242, 162] width 145 height 13
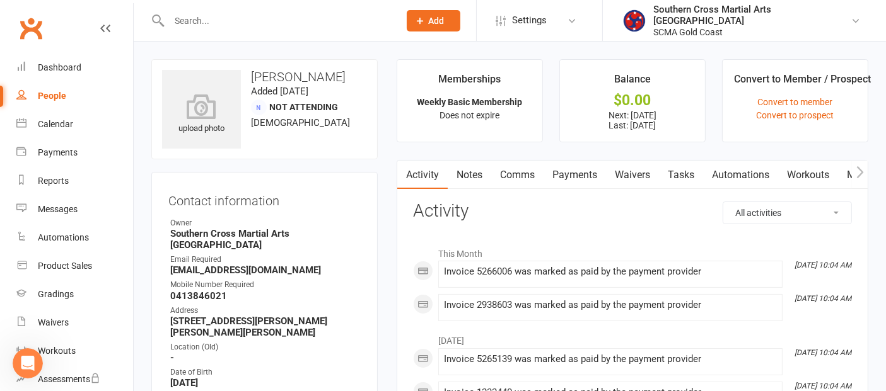
click at [580, 169] on link "Payments" at bounding box center [574, 175] width 62 height 29
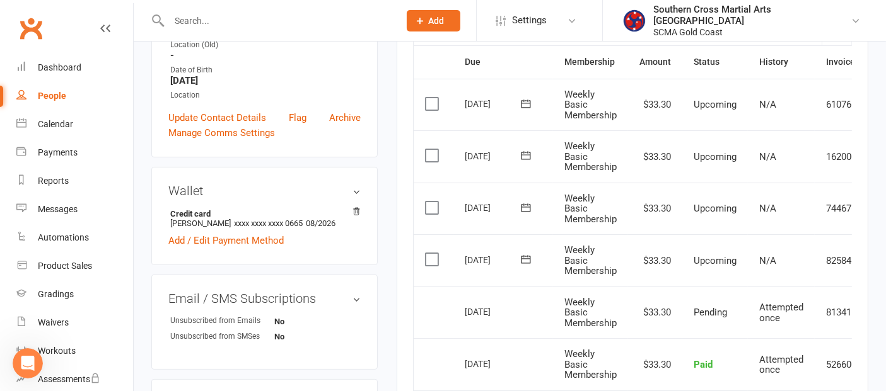
scroll to position [280, 0]
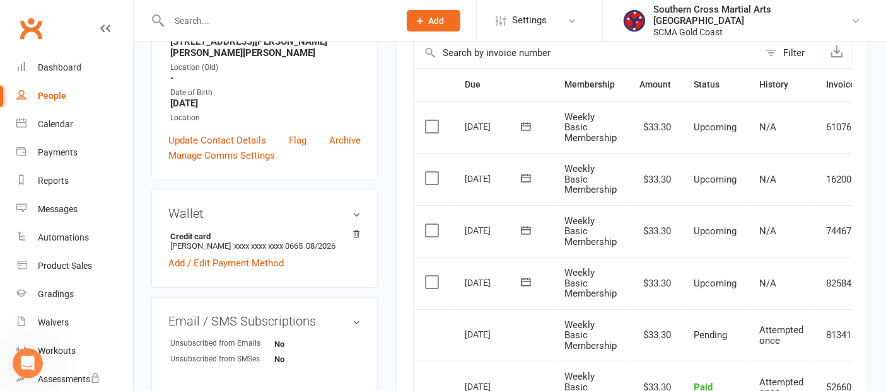
click at [434, 279] on label at bounding box center [433, 282] width 17 height 13
click at [433, 276] on input "checkbox" at bounding box center [429, 276] width 8 height 0
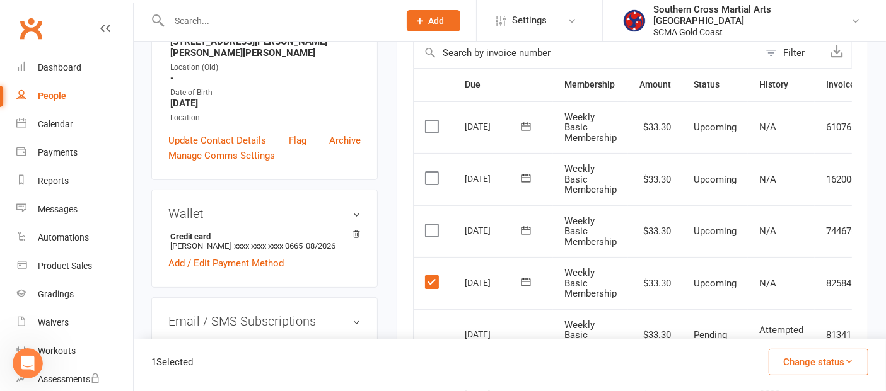
click at [436, 227] on label at bounding box center [433, 230] width 17 height 13
click at [433, 224] on input "checkbox" at bounding box center [429, 224] width 8 height 0
click at [432, 173] on label at bounding box center [433, 178] width 17 height 13
click at [432, 172] on input "checkbox" at bounding box center [429, 172] width 8 height 0
click at [434, 122] on label at bounding box center [433, 126] width 17 height 13
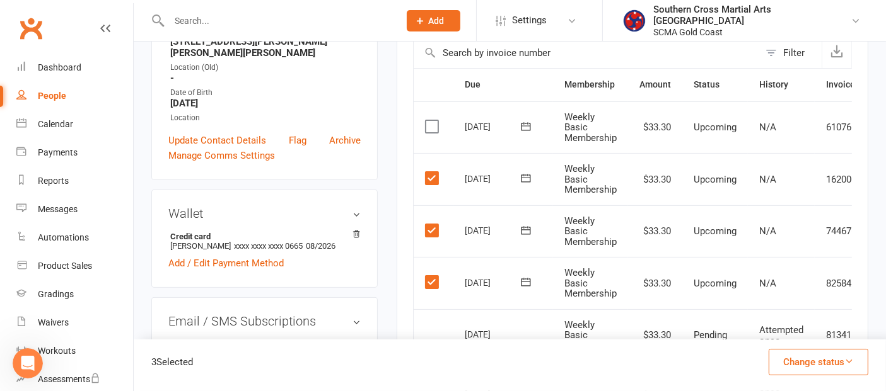
click at [433, 120] on input "checkbox" at bounding box center [429, 120] width 8 height 0
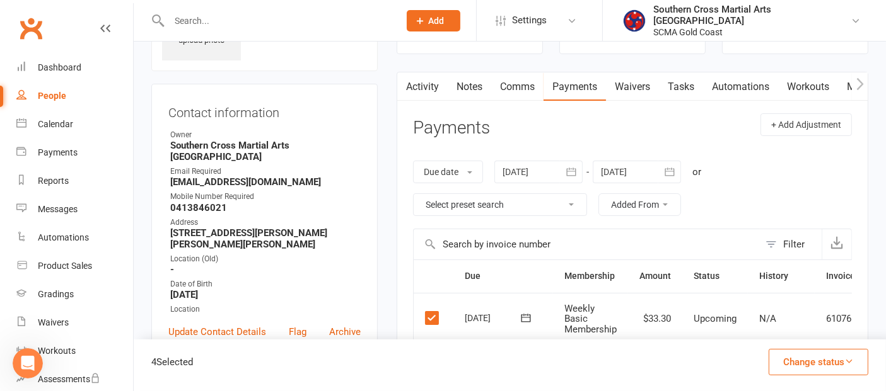
scroll to position [70, 0]
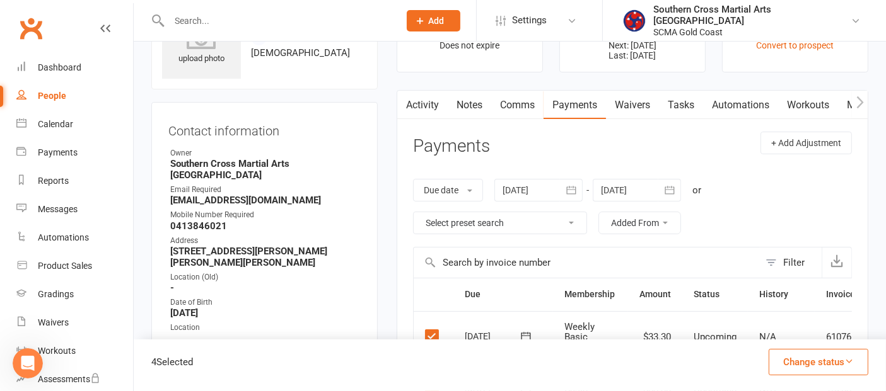
click at [654, 189] on div at bounding box center [637, 190] width 88 height 23
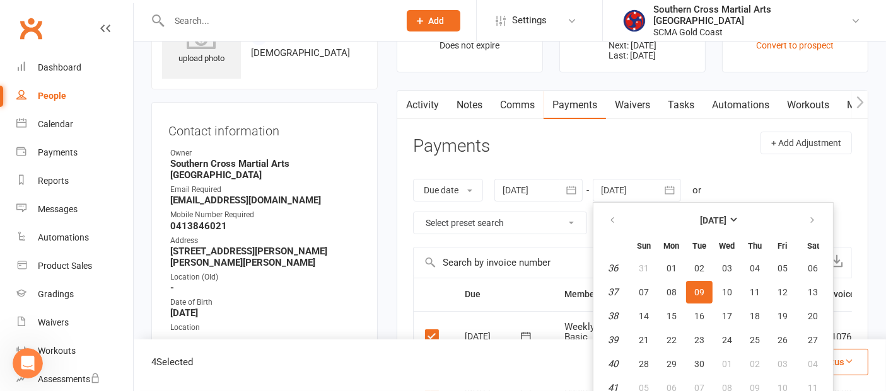
scroll to position [75, 0]
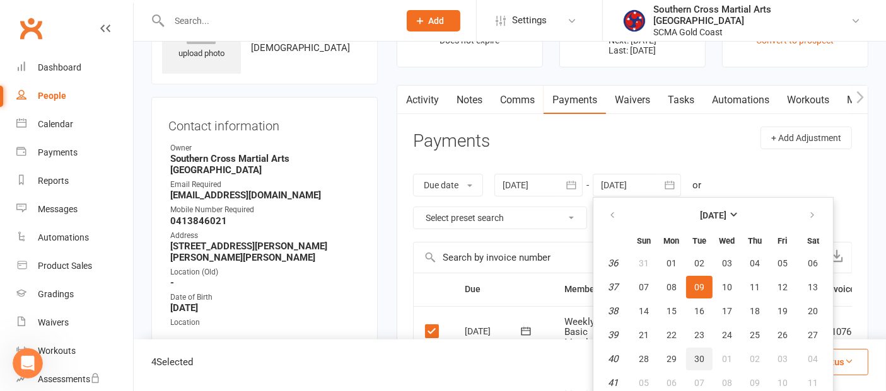
click at [700, 354] on span "30" at bounding box center [699, 359] width 10 height 10
type input "30 Sep 2025"
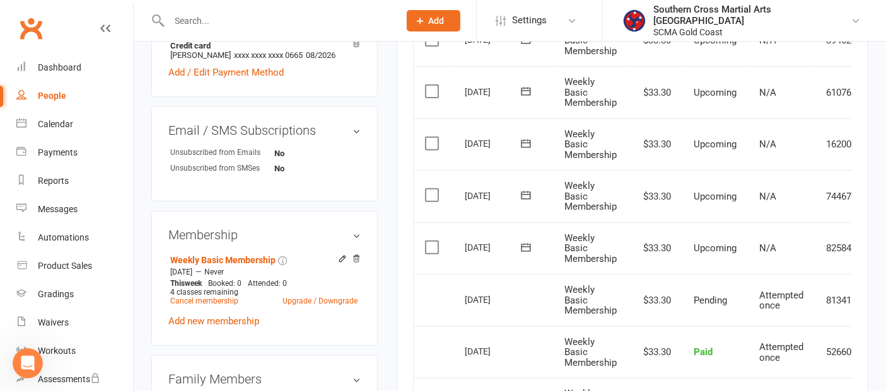
scroll to position [495, 0]
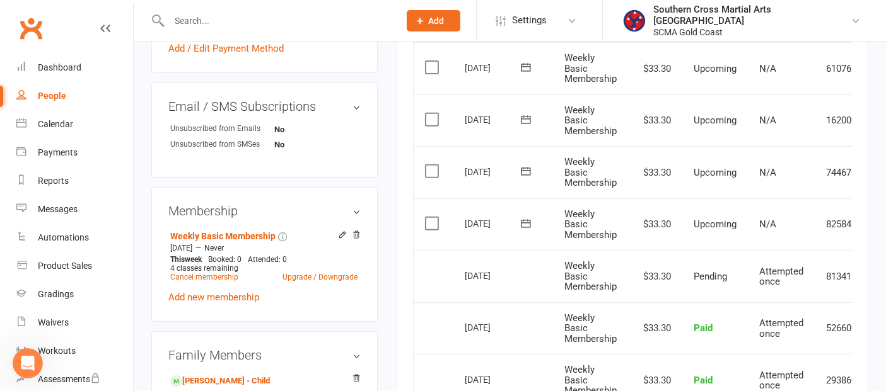
click at [435, 219] on label at bounding box center [433, 223] width 17 height 13
click at [433, 217] on input "checkbox" at bounding box center [429, 217] width 8 height 0
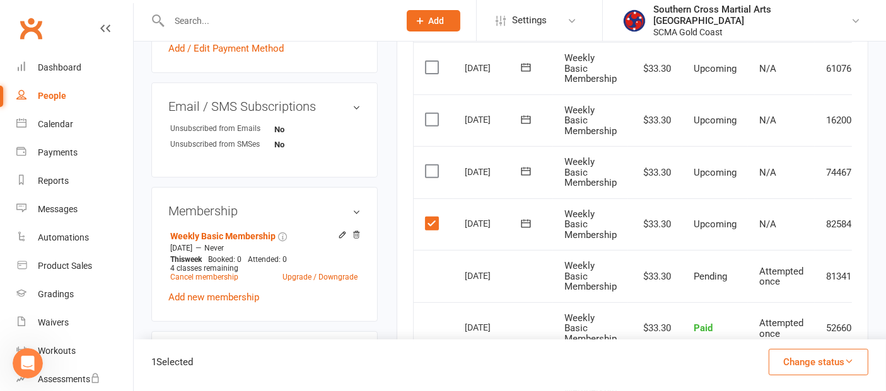
click at [431, 168] on label at bounding box center [433, 171] width 17 height 13
click at [431, 165] on input "checkbox" at bounding box center [429, 165] width 8 height 0
click at [434, 119] on label at bounding box center [433, 119] width 17 height 13
click at [433, 113] on input "checkbox" at bounding box center [429, 113] width 8 height 0
click at [434, 64] on label at bounding box center [433, 67] width 17 height 13
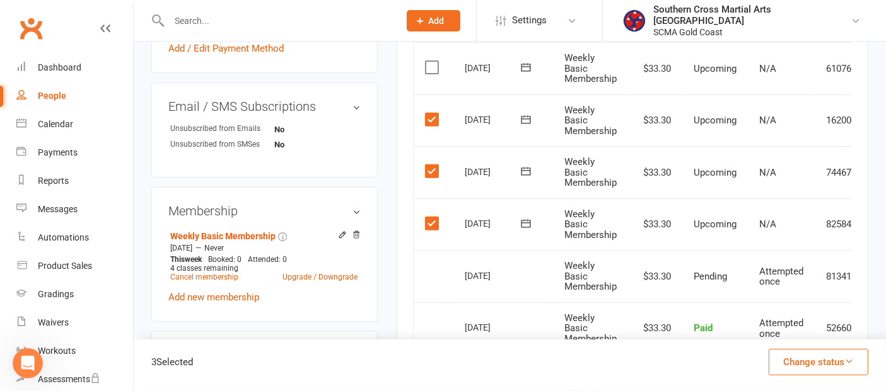
click at [433, 61] on input "checkbox" at bounding box center [429, 61] width 8 height 0
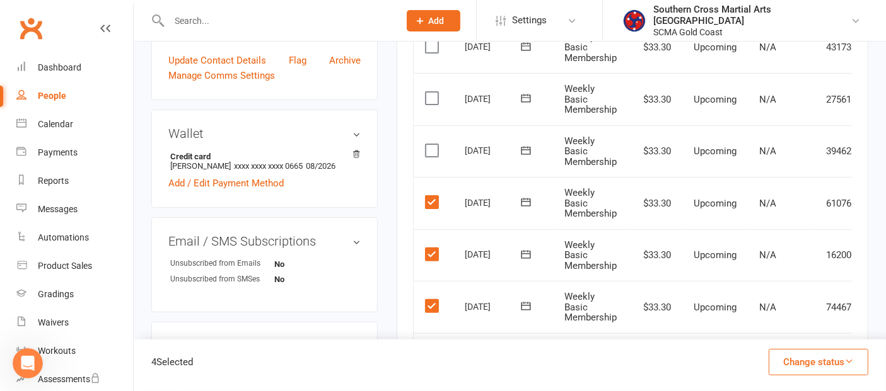
scroll to position [355, 0]
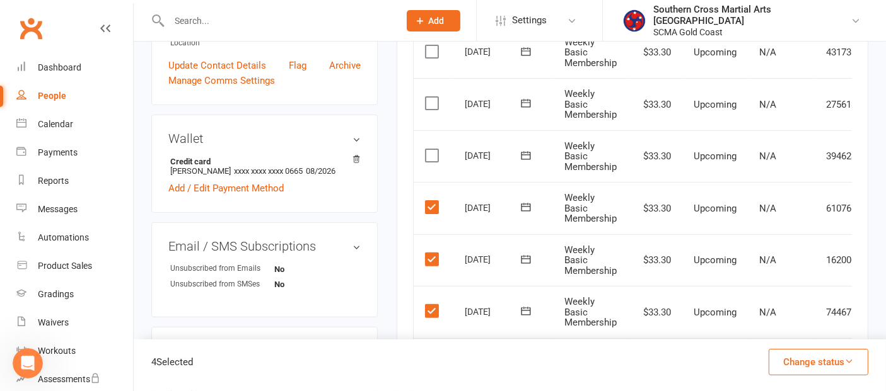
click at [434, 149] on label at bounding box center [433, 155] width 17 height 13
click at [433, 149] on input "checkbox" at bounding box center [429, 149] width 8 height 0
click at [823, 357] on button "Change status" at bounding box center [818, 362] width 100 height 26
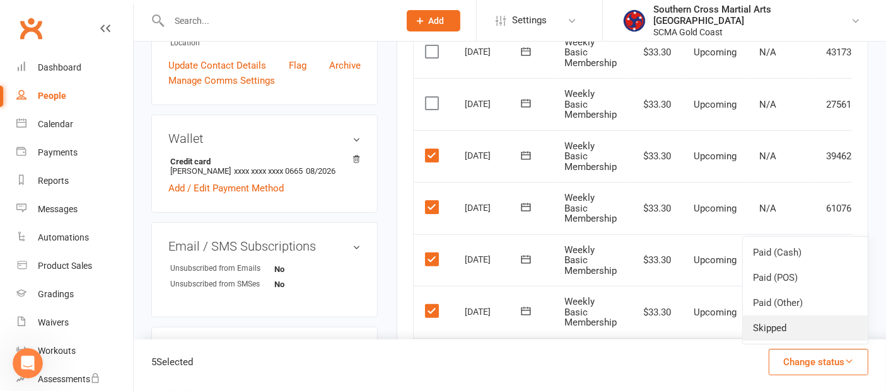
click at [806, 330] on link "Skipped" at bounding box center [805, 328] width 125 height 25
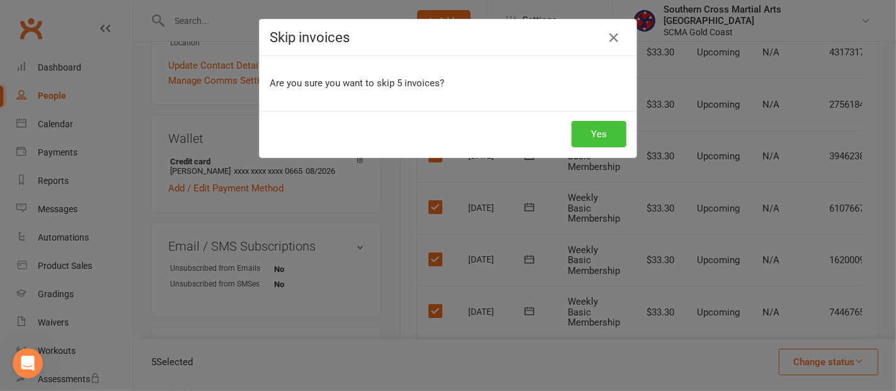
click at [608, 122] on button "Yes" at bounding box center [599, 134] width 55 height 26
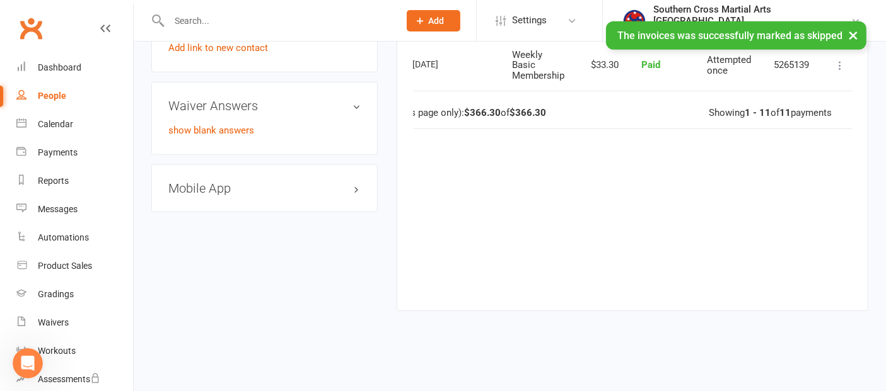
scroll to position [0, 61]
drag, startPoint x: 731, startPoint y: 292, endPoint x: 860, endPoint y: 299, distance: 130.1
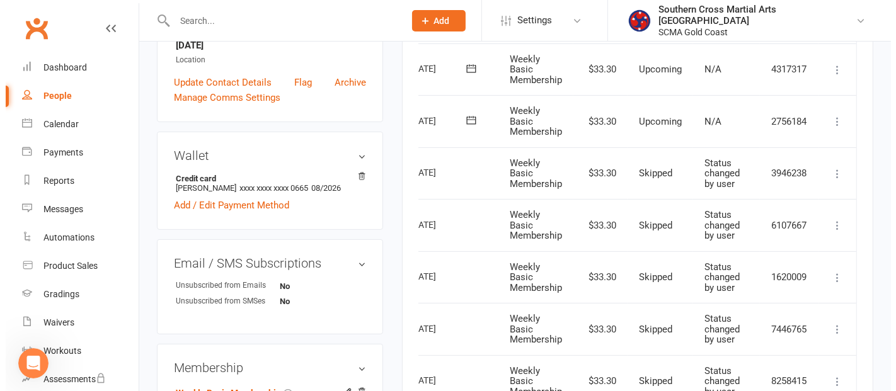
scroll to position [350, 0]
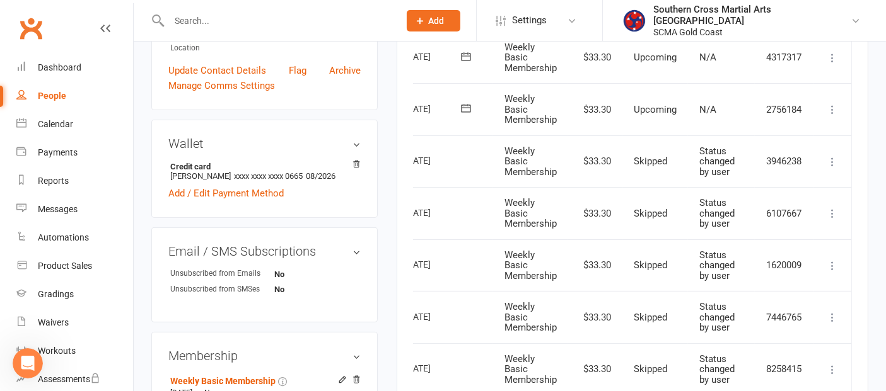
click at [835, 106] on icon at bounding box center [832, 109] width 13 height 13
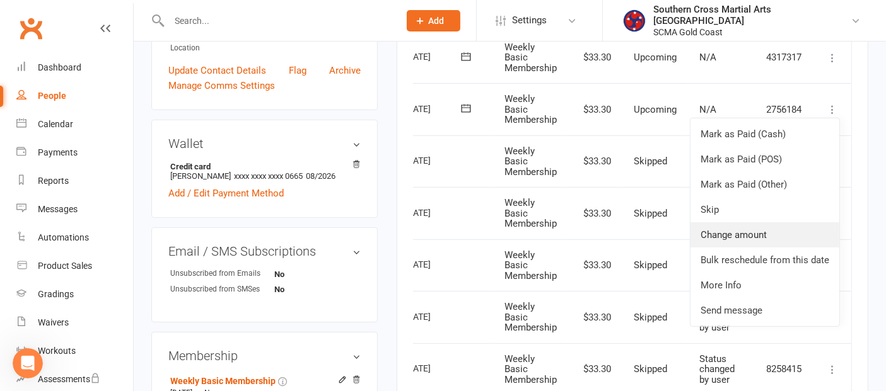
click at [780, 233] on link "Change amount" at bounding box center [764, 235] width 149 height 25
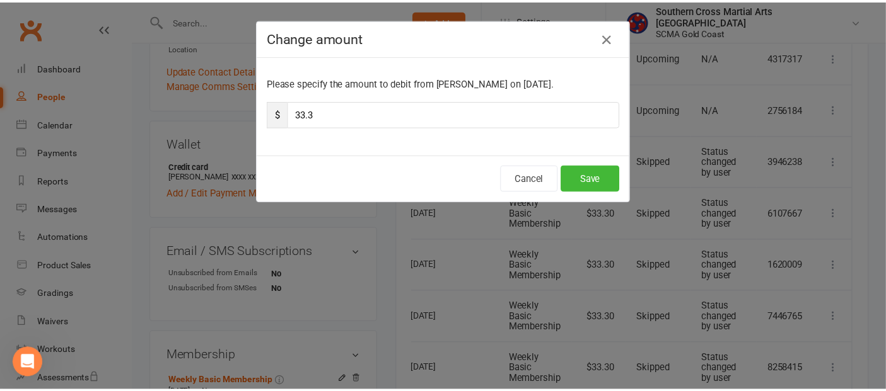
scroll to position [0, 54]
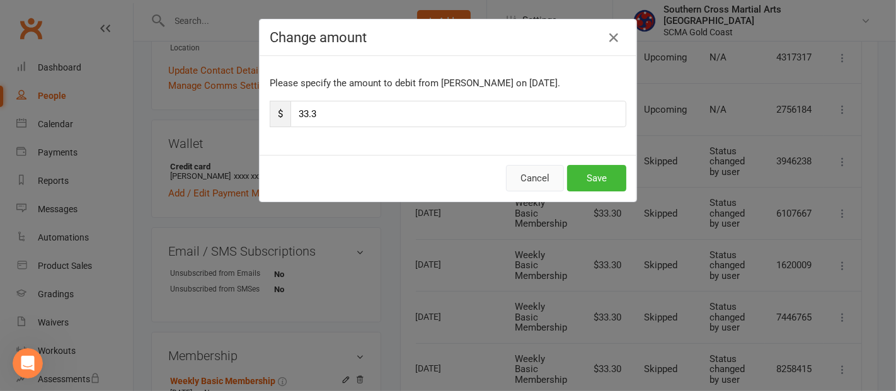
click at [531, 170] on button "Cancel" at bounding box center [535, 178] width 58 height 26
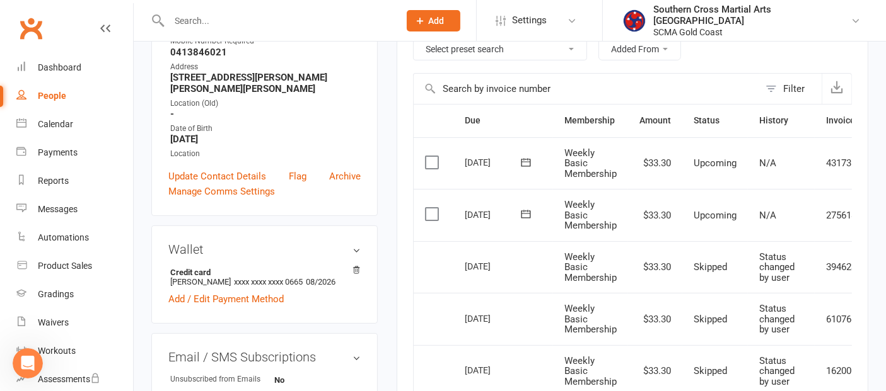
scroll to position [238, 0]
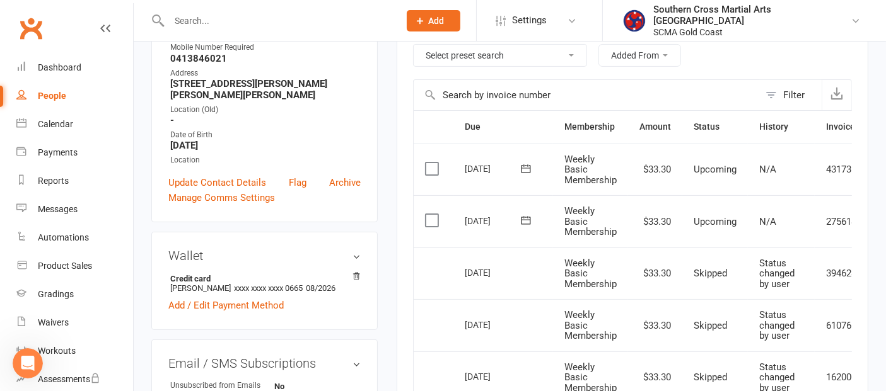
click at [425, 219] on label at bounding box center [433, 220] width 17 height 13
click at [425, 214] on input "checkbox" at bounding box center [429, 214] width 8 height 0
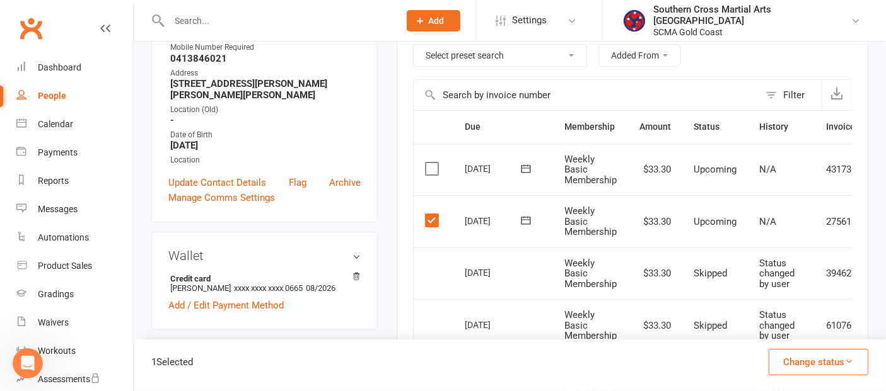
click at [830, 357] on button "Change status" at bounding box center [818, 362] width 100 height 26
click at [784, 321] on link "Skipped" at bounding box center [805, 328] width 125 height 25
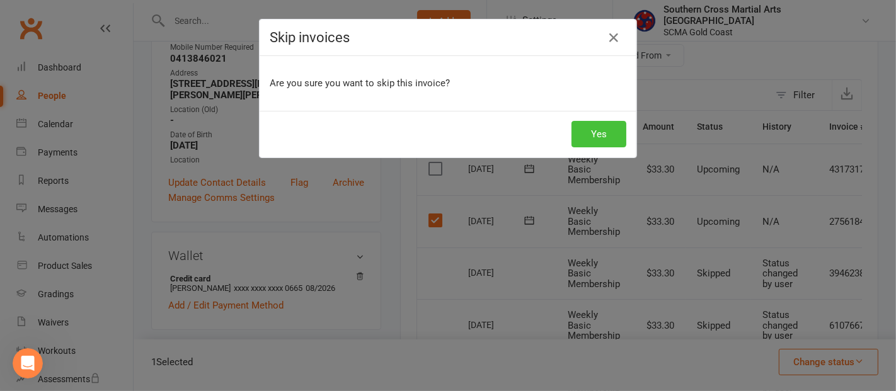
click at [615, 122] on button "Yes" at bounding box center [599, 134] width 55 height 26
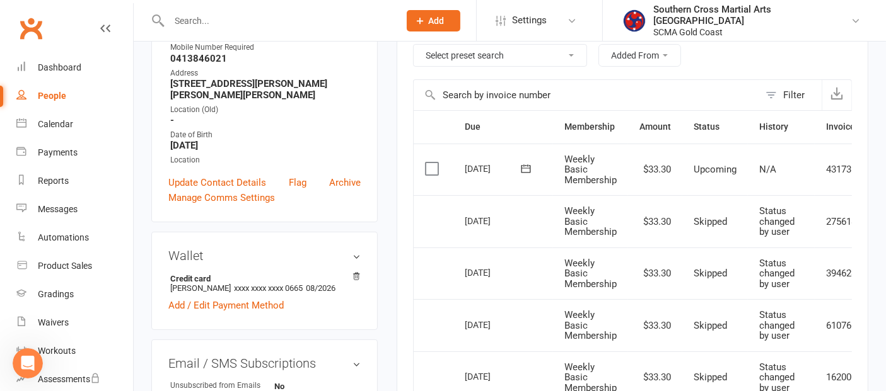
click at [52, 105] on link "People" at bounding box center [74, 96] width 117 height 28
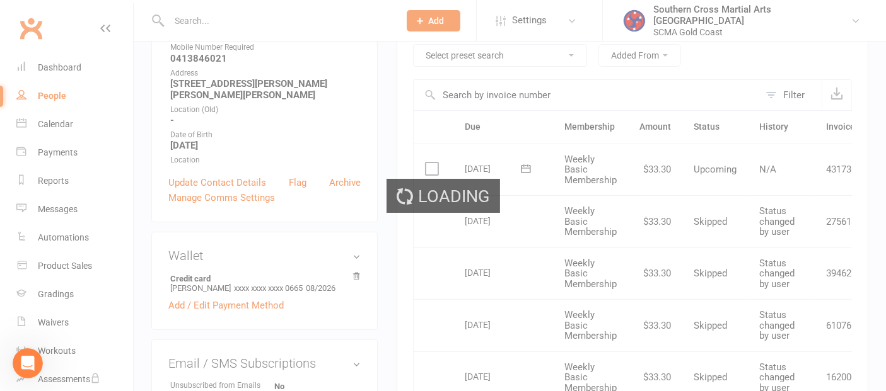
select select "100"
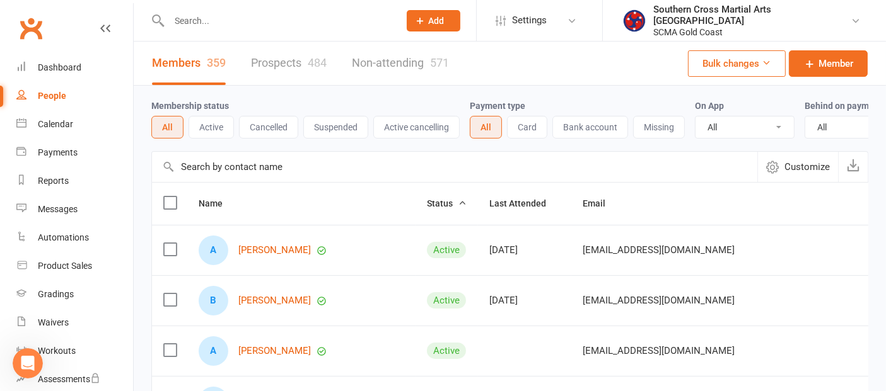
click at [207, 170] on input "text" at bounding box center [454, 167] width 605 height 30
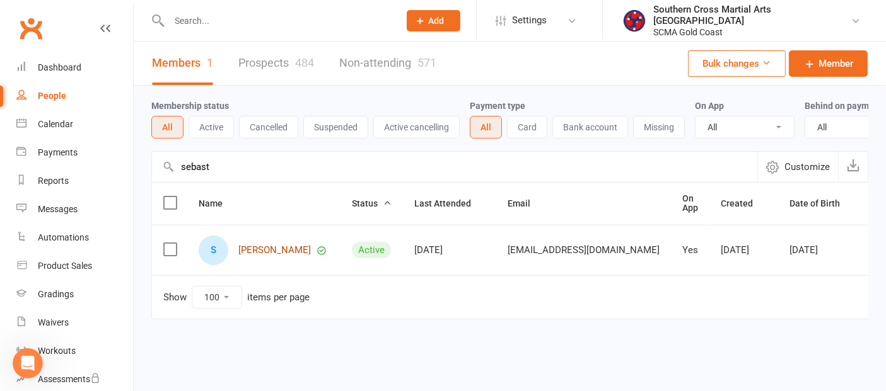
type input "sebast"
click at [259, 256] on link "[PERSON_NAME]" at bounding box center [274, 250] width 72 height 11
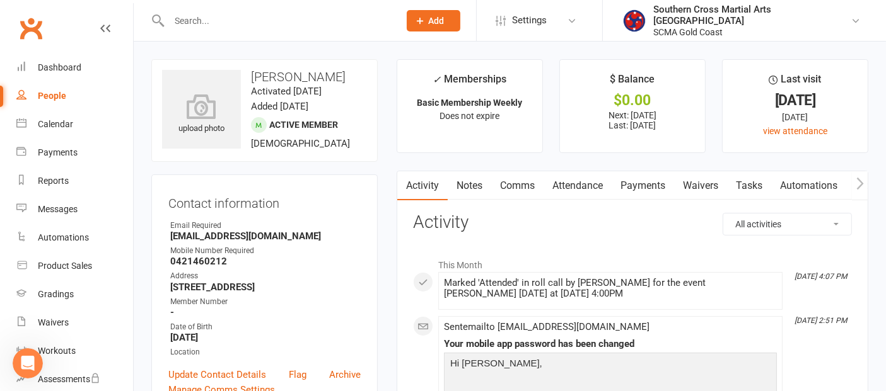
click at [643, 184] on link "Payments" at bounding box center [642, 185] width 62 height 29
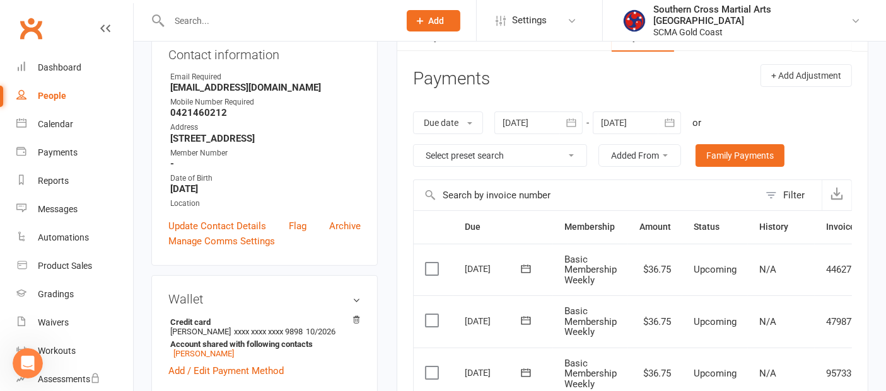
scroll to position [140, 0]
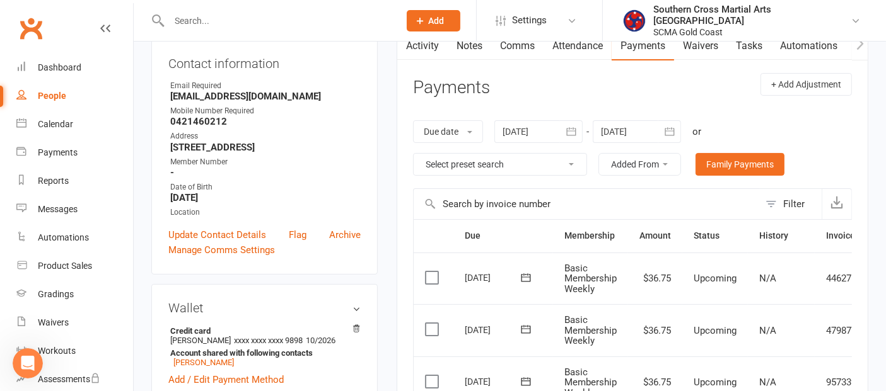
click at [673, 127] on icon "button" at bounding box center [669, 131] width 13 height 13
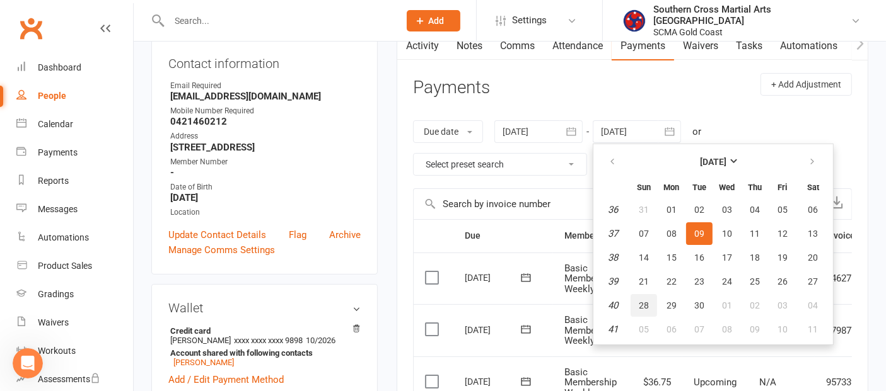
click at [649, 294] on button "28" at bounding box center [643, 305] width 26 height 23
type input "28 Sep 2025"
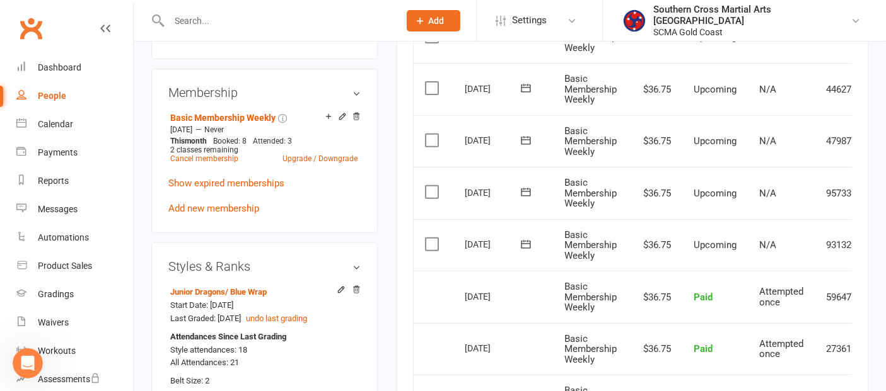
scroll to position [490, 0]
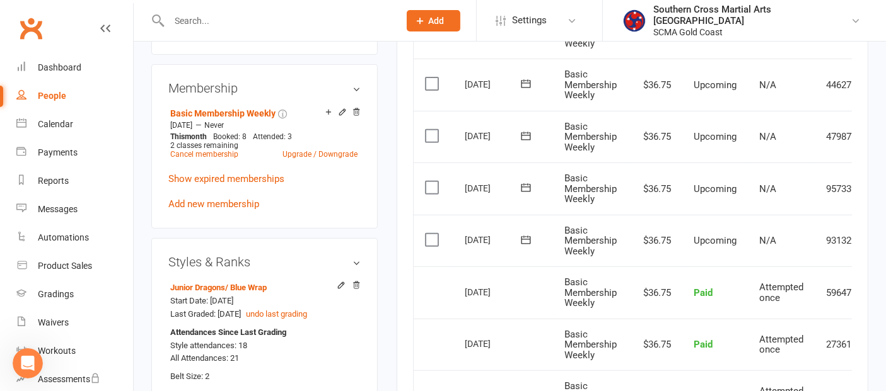
click at [429, 234] on label at bounding box center [433, 240] width 17 height 13
click at [429, 234] on input "checkbox" at bounding box center [429, 234] width 8 height 0
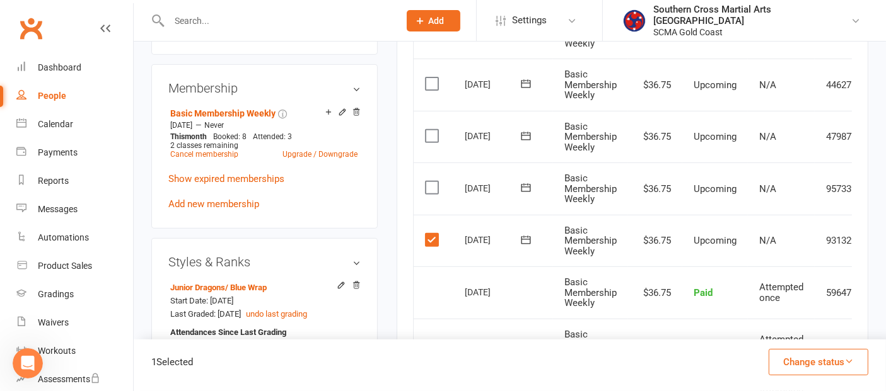
drag, startPoint x: 432, startPoint y: 183, endPoint x: 437, endPoint y: 161, distance: 22.8
click at [432, 182] on label at bounding box center [433, 188] width 17 height 13
click at [432, 182] on input "checkbox" at bounding box center [429, 182] width 8 height 0
click at [436, 130] on label at bounding box center [433, 136] width 17 height 13
click at [433, 130] on input "checkbox" at bounding box center [429, 130] width 8 height 0
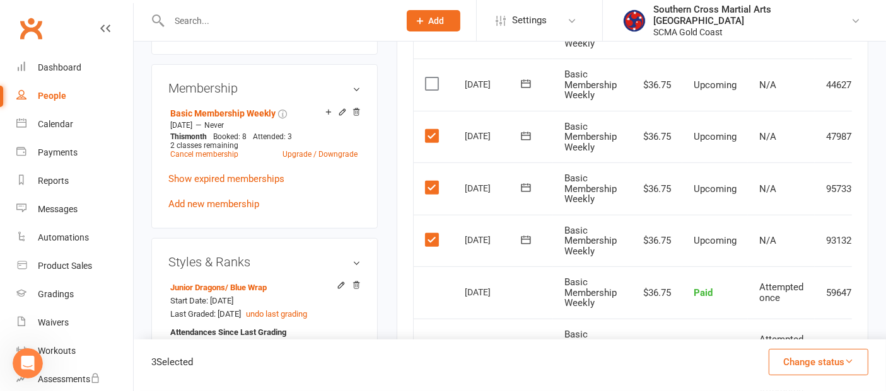
click at [429, 79] on label at bounding box center [433, 84] width 17 height 13
click at [429, 78] on input "checkbox" at bounding box center [429, 78] width 8 height 0
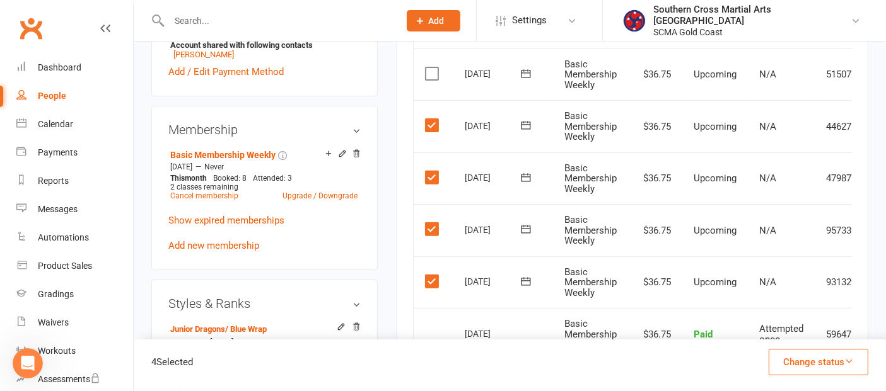
scroll to position [420, 0]
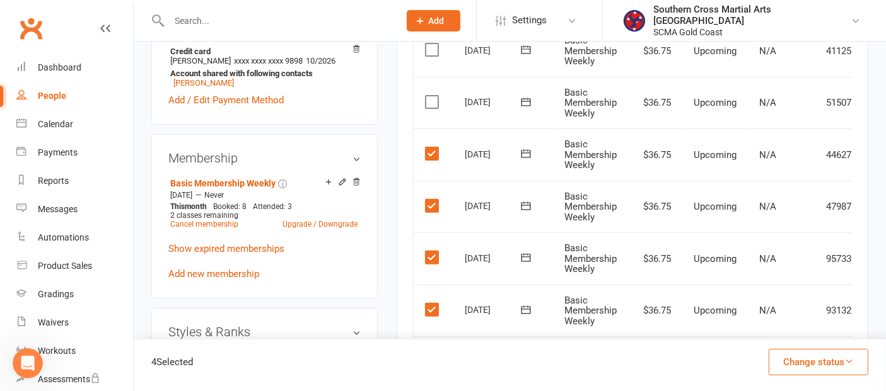
click at [436, 97] on label at bounding box center [433, 102] width 17 height 13
click at [433, 96] on input "checkbox" at bounding box center [429, 96] width 8 height 0
click at [828, 354] on button "Change status" at bounding box center [818, 362] width 100 height 26
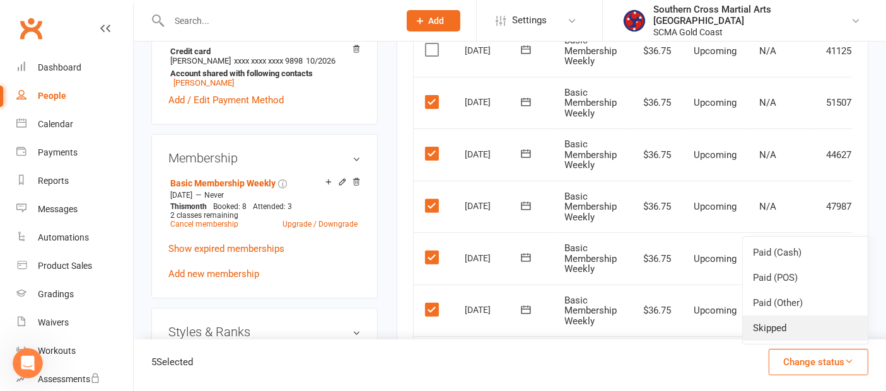
click at [808, 335] on link "Skipped" at bounding box center [805, 328] width 125 height 25
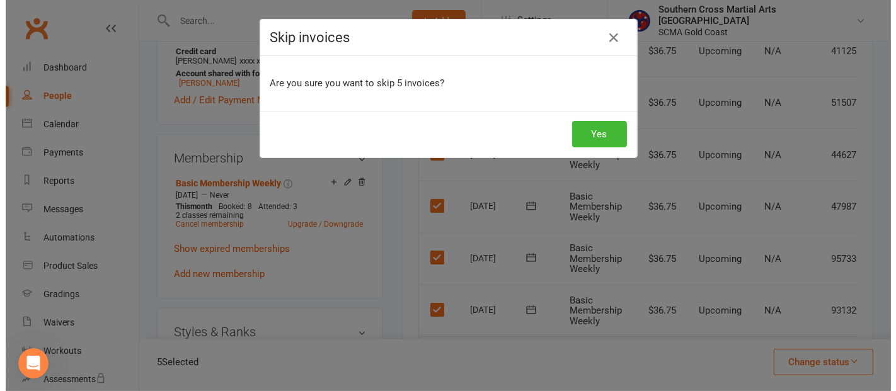
scroll to position [405, 0]
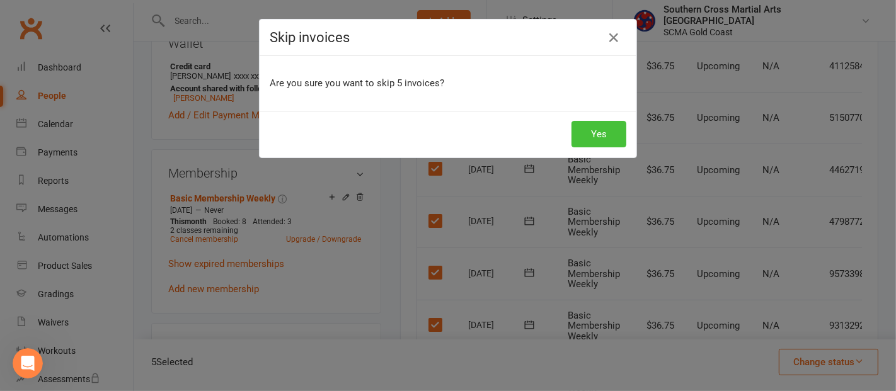
click at [598, 132] on button "Yes" at bounding box center [599, 134] width 55 height 26
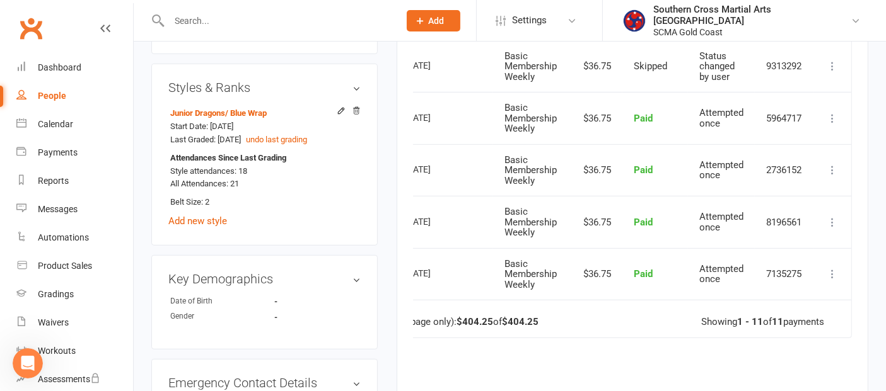
scroll to position [490, 0]
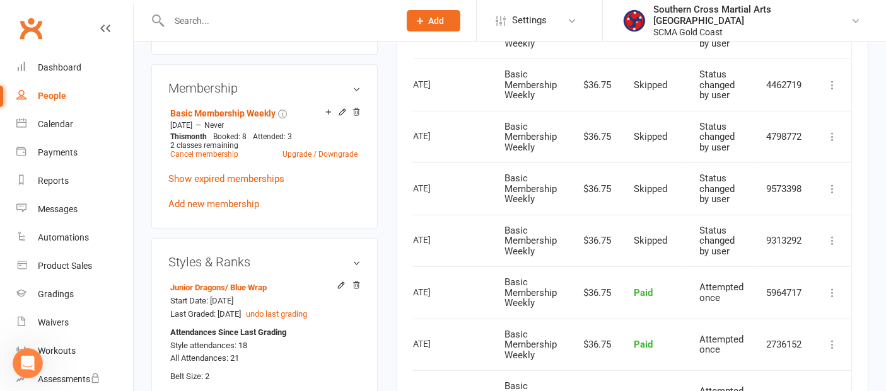
click at [833, 236] on icon at bounding box center [832, 240] width 13 height 13
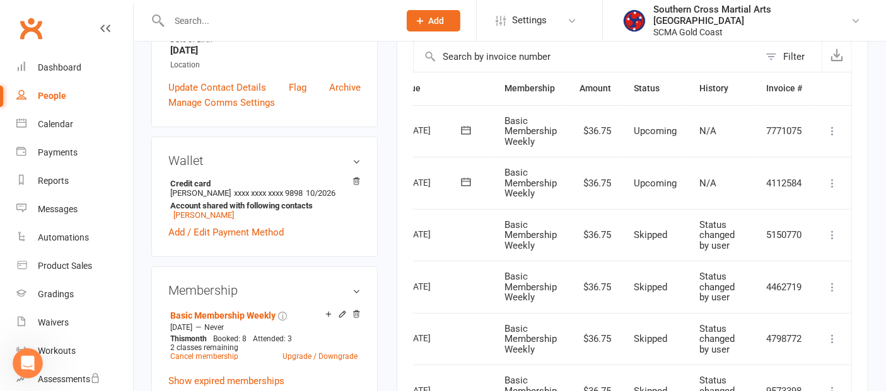
scroll to position [280, 0]
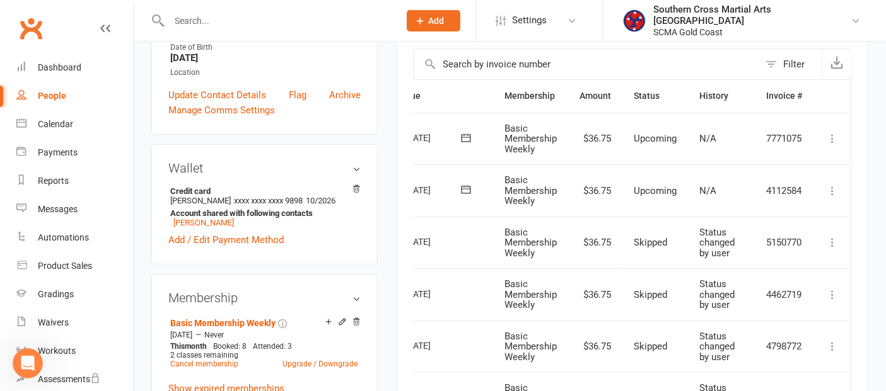
click at [833, 188] on icon at bounding box center [832, 191] width 13 height 13
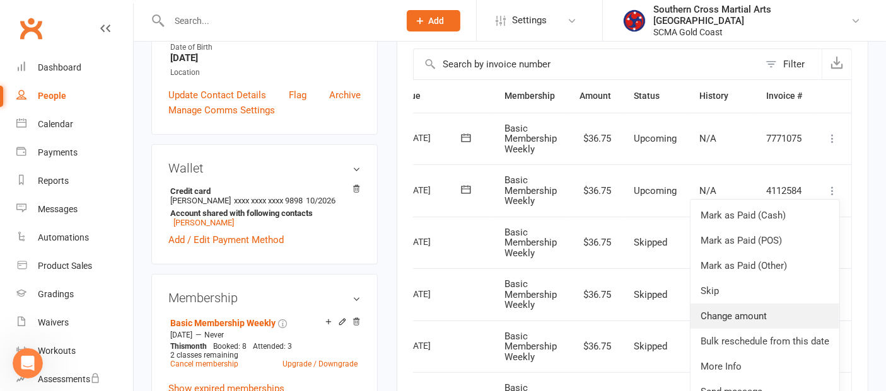
click at [766, 316] on link "Change amount" at bounding box center [764, 316] width 149 height 25
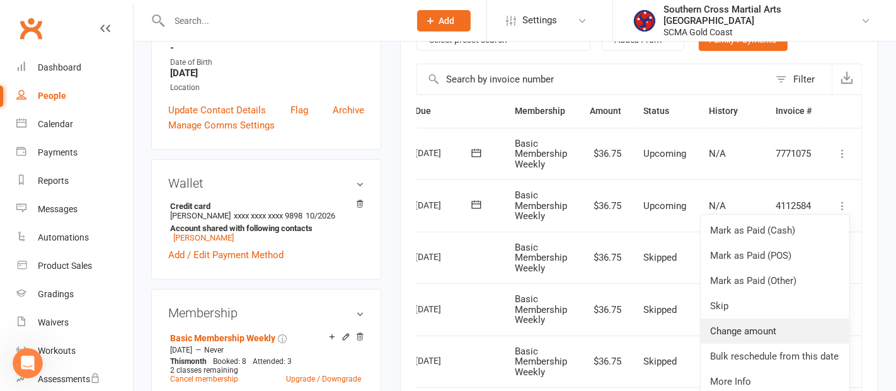
scroll to position [0, 54]
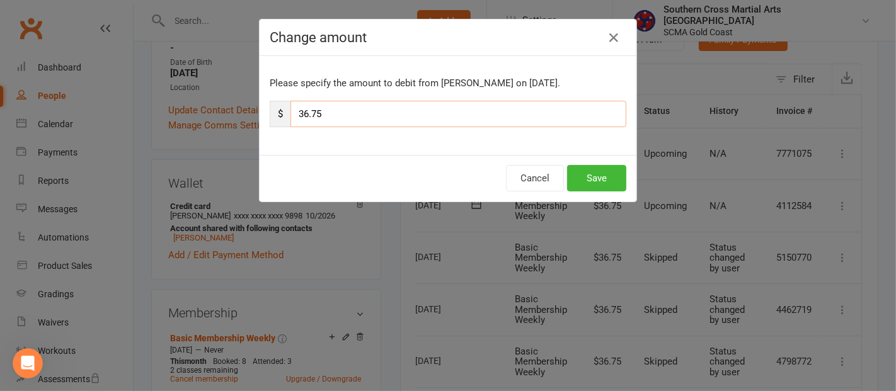
drag, startPoint x: 344, startPoint y: 117, endPoint x: 282, endPoint y: 115, distance: 61.2
click at [282, 115] on div "$ 36.75" at bounding box center [448, 114] width 357 height 26
type input "16.25"
click at [578, 177] on button "Save" at bounding box center [596, 178] width 59 height 26
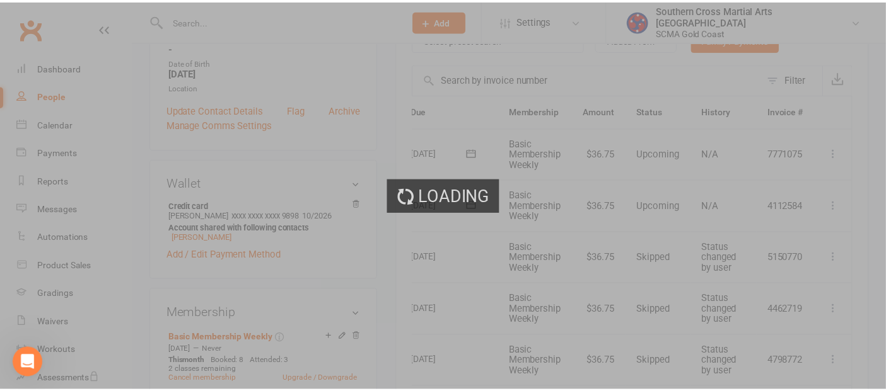
scroll to position [280, 0]
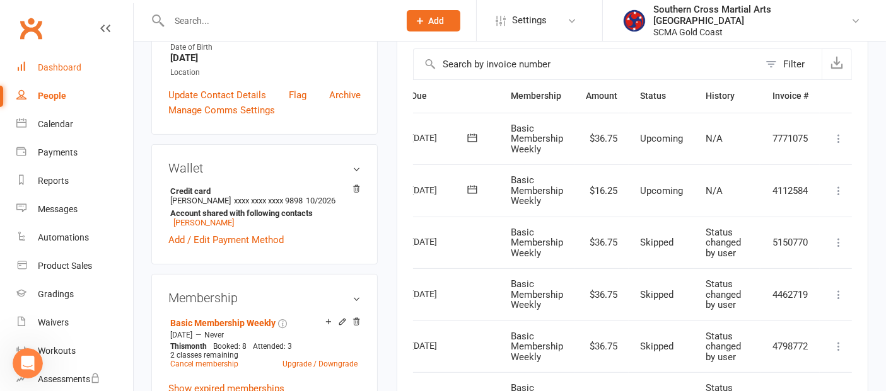
click at [81, 71] on link "Dashboard" at bounding box center [74, 68] width 117 height 28
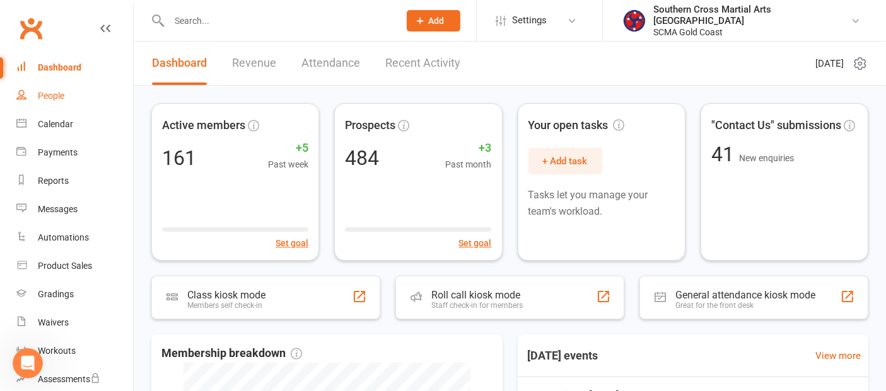
click at [61, 92] on div "People" at bounding box center [51, 96] width 26 height 10
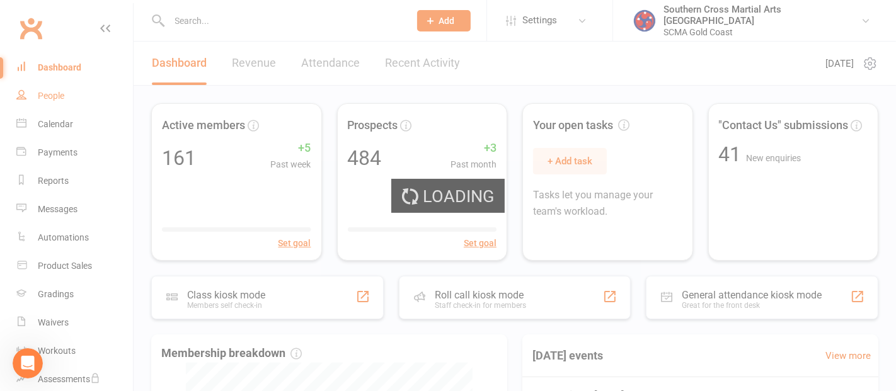
select select "100"
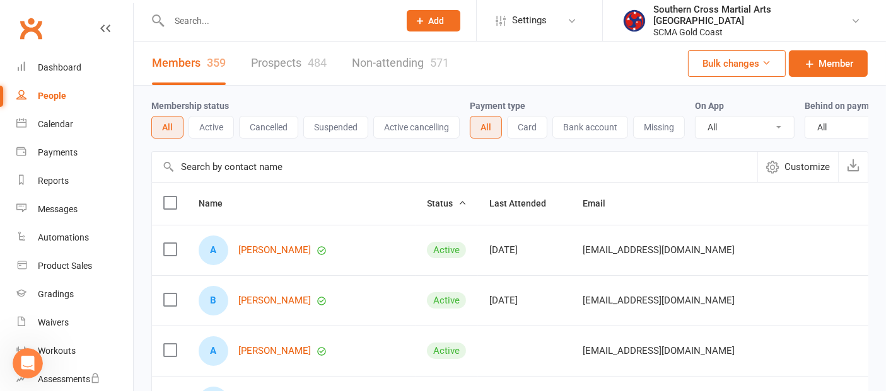
click at [222, 171] on input "text" at bounding box center [454, 167] width 605 height 30
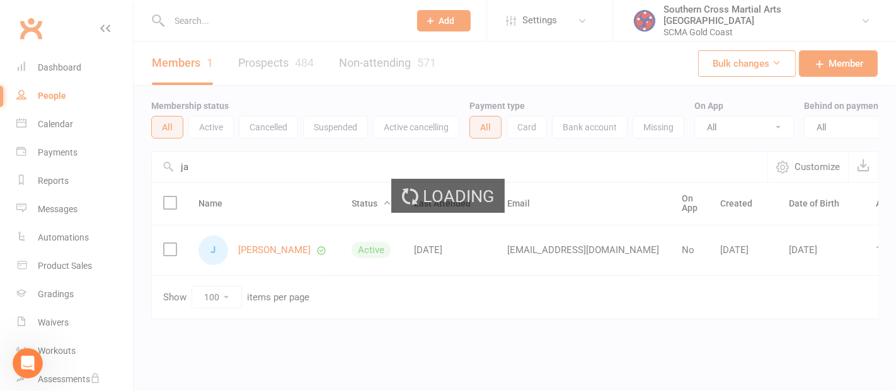
type input "j"
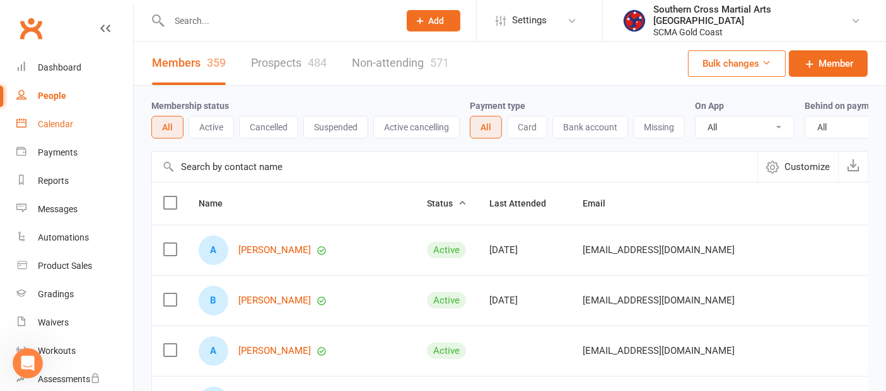
click at [50, 119] on div "Calendar" at bounding box center [55, 124] width 35 height 10
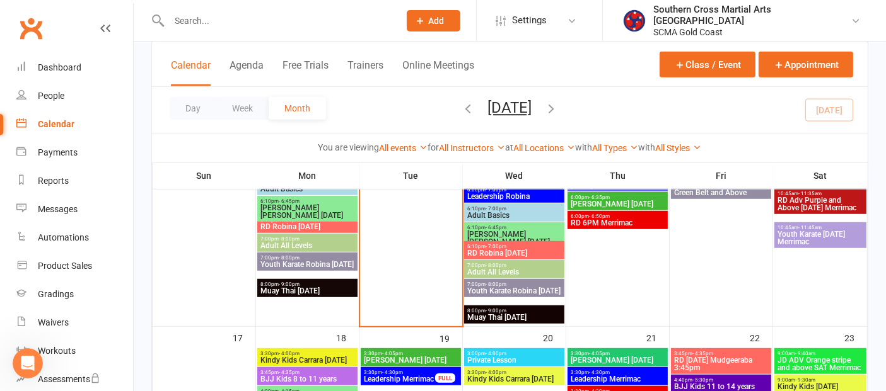
scroll to position [840, 0]
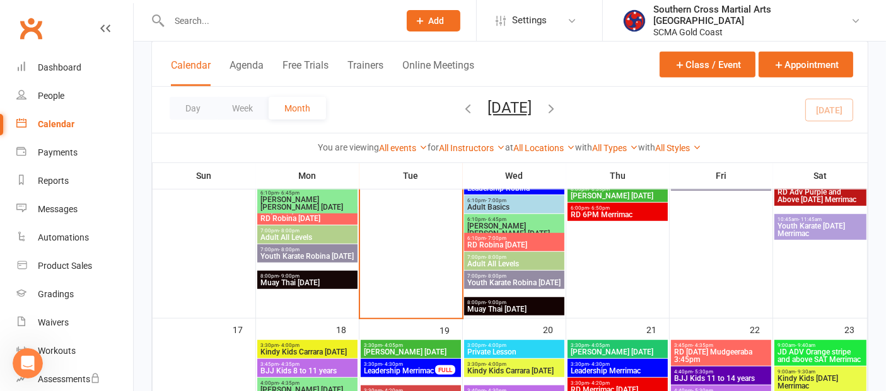
click at [535, 212] on div "6:10pm - 7:00pm Adult Basics" at bounding box center [514, 204] width 100 height 18
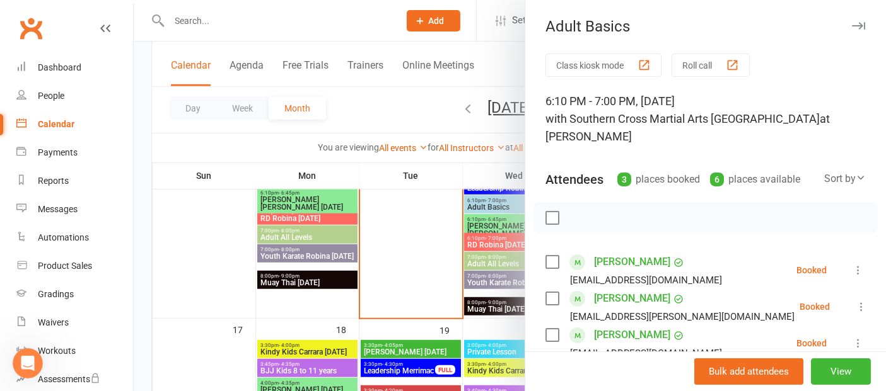
scroll to position [70, 0]
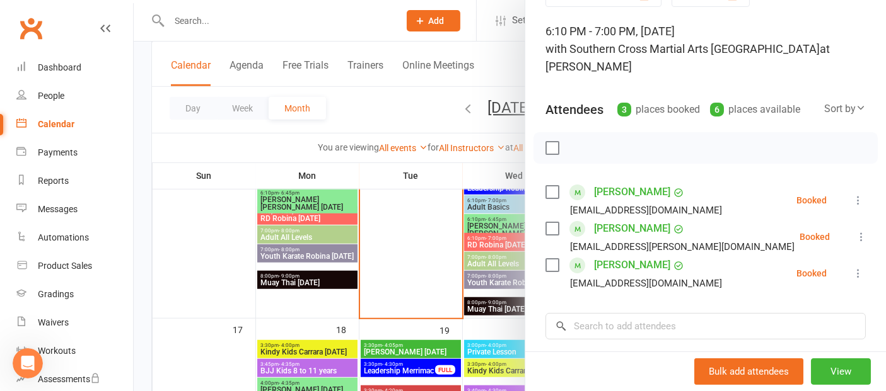
click at [444, 262] on div at bounding box center [510, 195] width 752 height 391
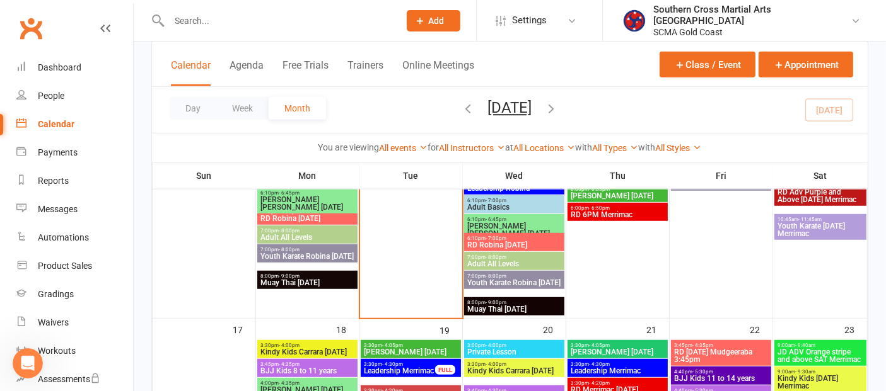
click at [500, 223] on span "JD Robina Wednesday" at bounding box center [513, 230] width 95 height 15
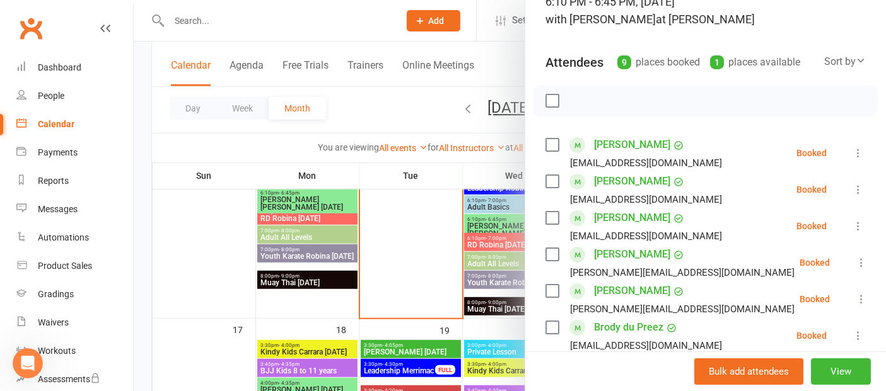
scroll to position [210, 0]
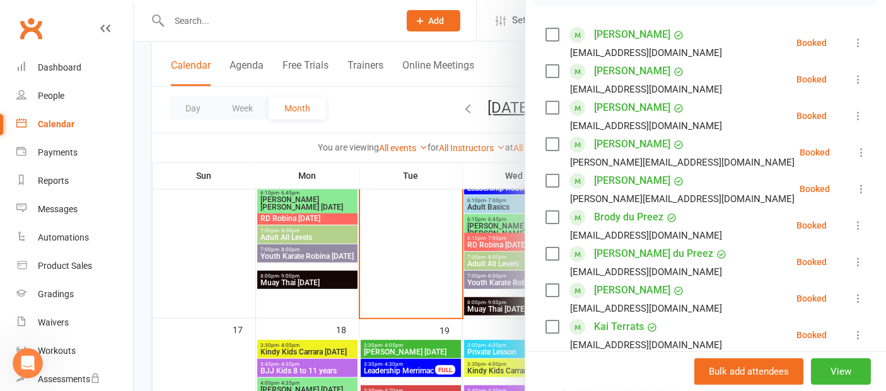
click at [621, 178] on link "[PERSON_NAME]" at bounding box center [632, 181] width 76 height 20
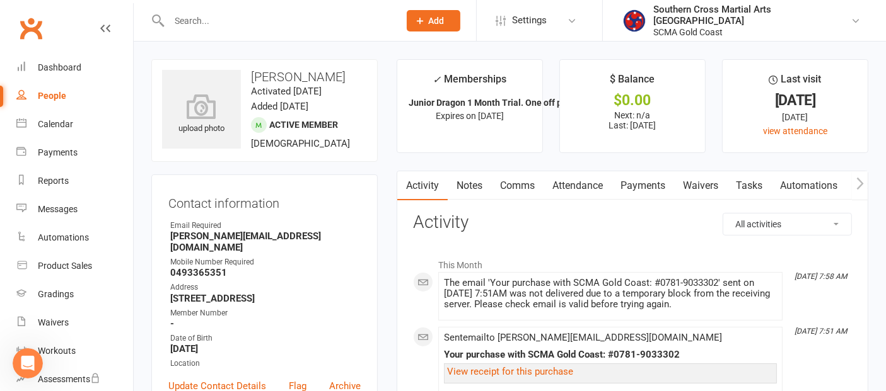
click at [641, 189] on link "Payments" at bounding box center [642, 185] width 62 height 29
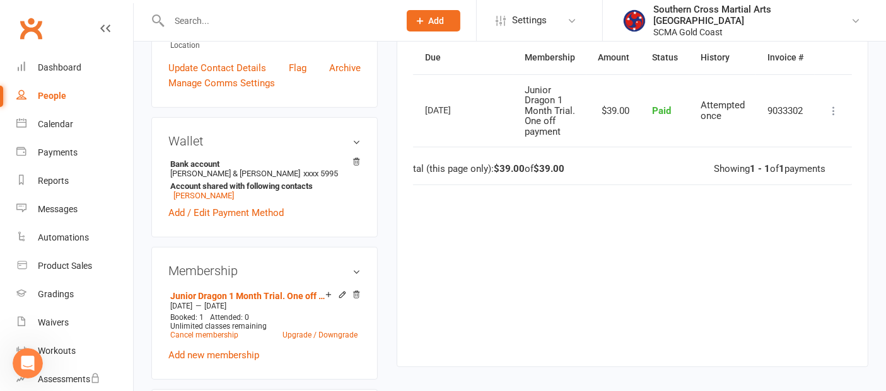
scroll to position [210, 0]
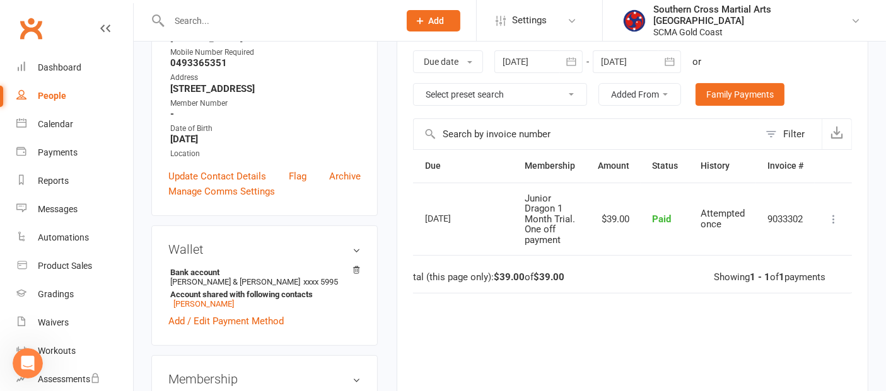
click at [829, 224] on icon at bounding box center [833, 219] width 13 height 13
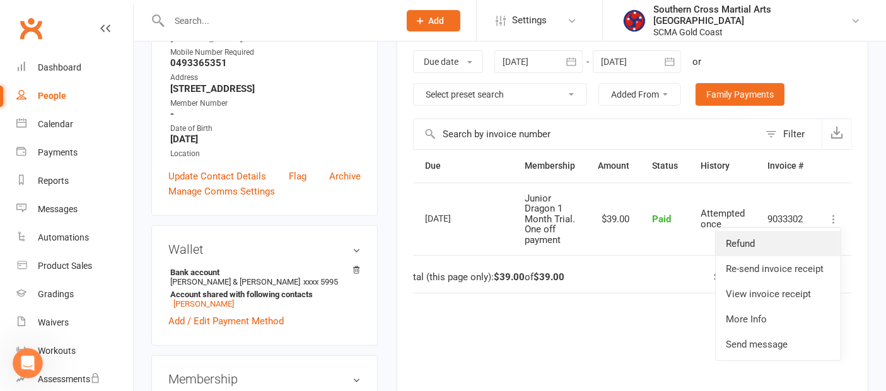
click at [784, 252] on link "Refund" at bounding box center [777, 243] width 125 height 25
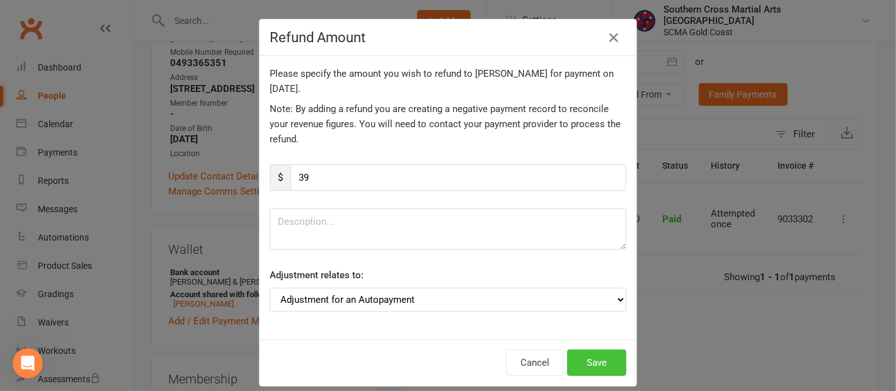
click at [572, 361] on button "Save" at bounding box center [596, 363] width 59 height 26
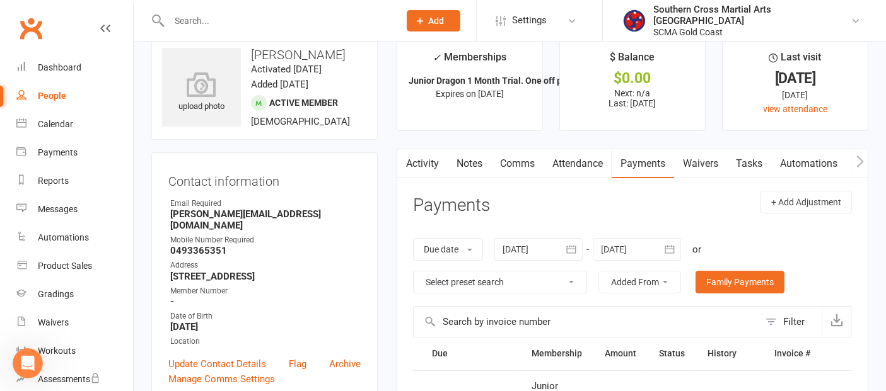
scroll to position [0, 0]
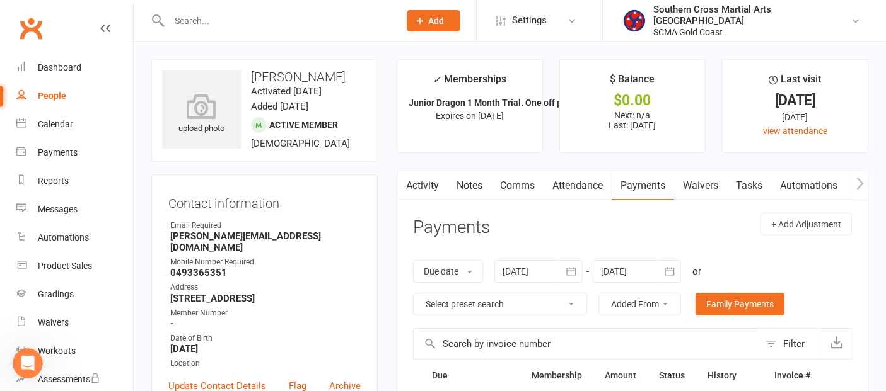
click at [431, 187] on link "Activity" at bounding box center [422, 185] width 50 height 29
